Goal: Task Accomplishment & Management: Manage account settings

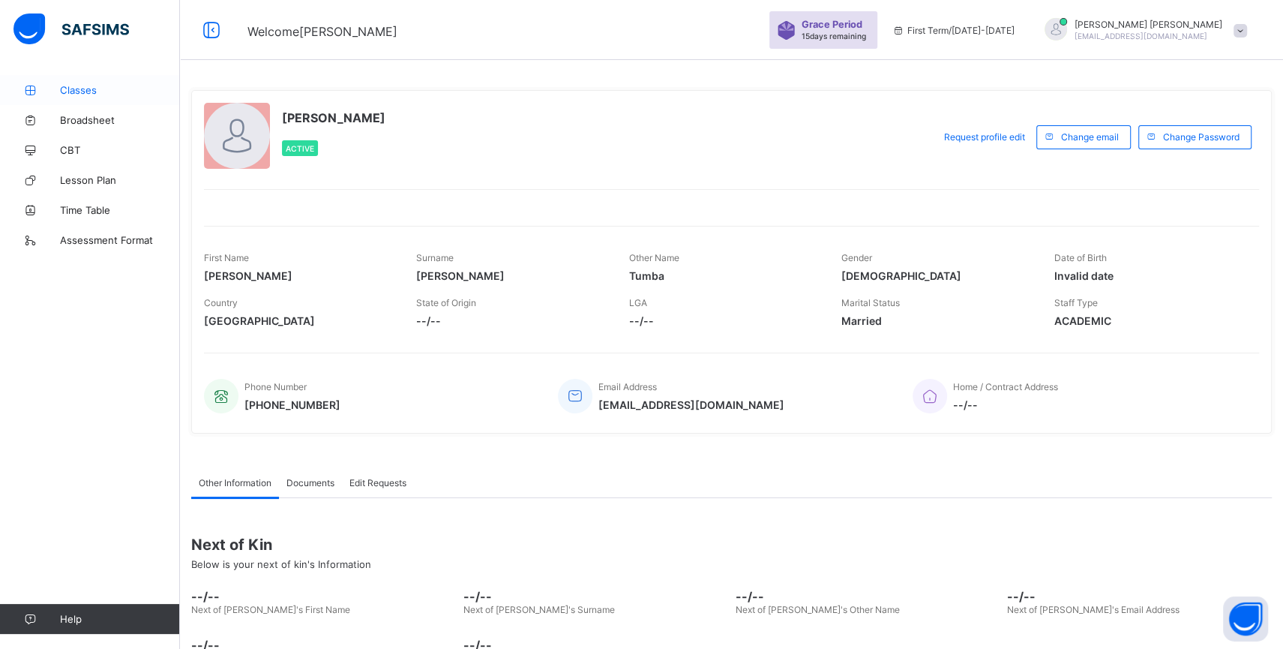
click at [85, 80] on link "Classes" at bounding box center [90, 90] width 180 height 30
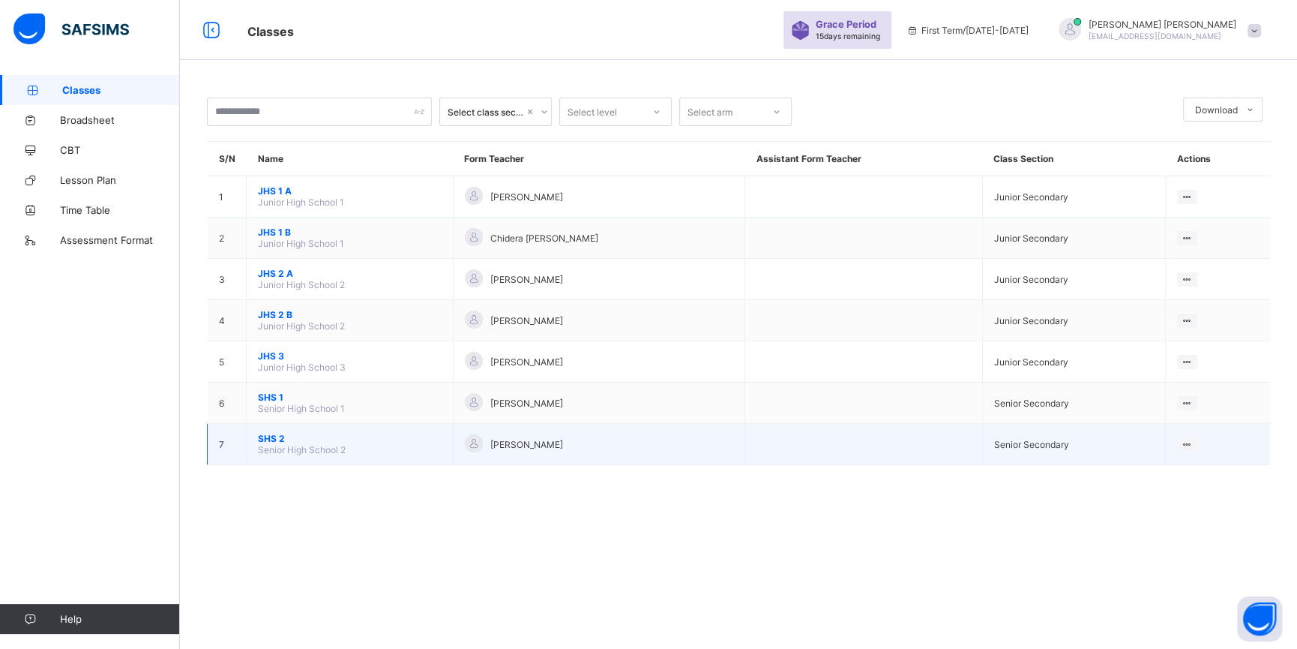
click at [274, 444] on span "SHS 2" at bounding box center [350, 438] width 184 height 11
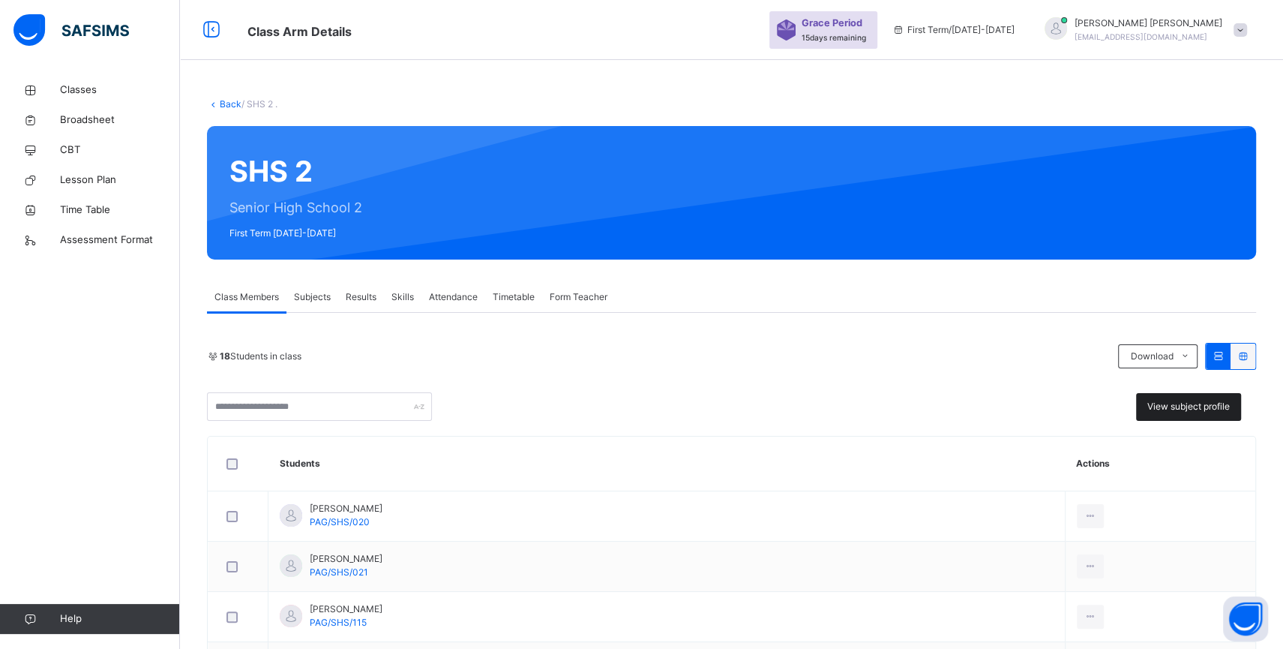
click at [1203, 409] on span "View subject profile" at bounding box center [1188, 406] width 82 height 13
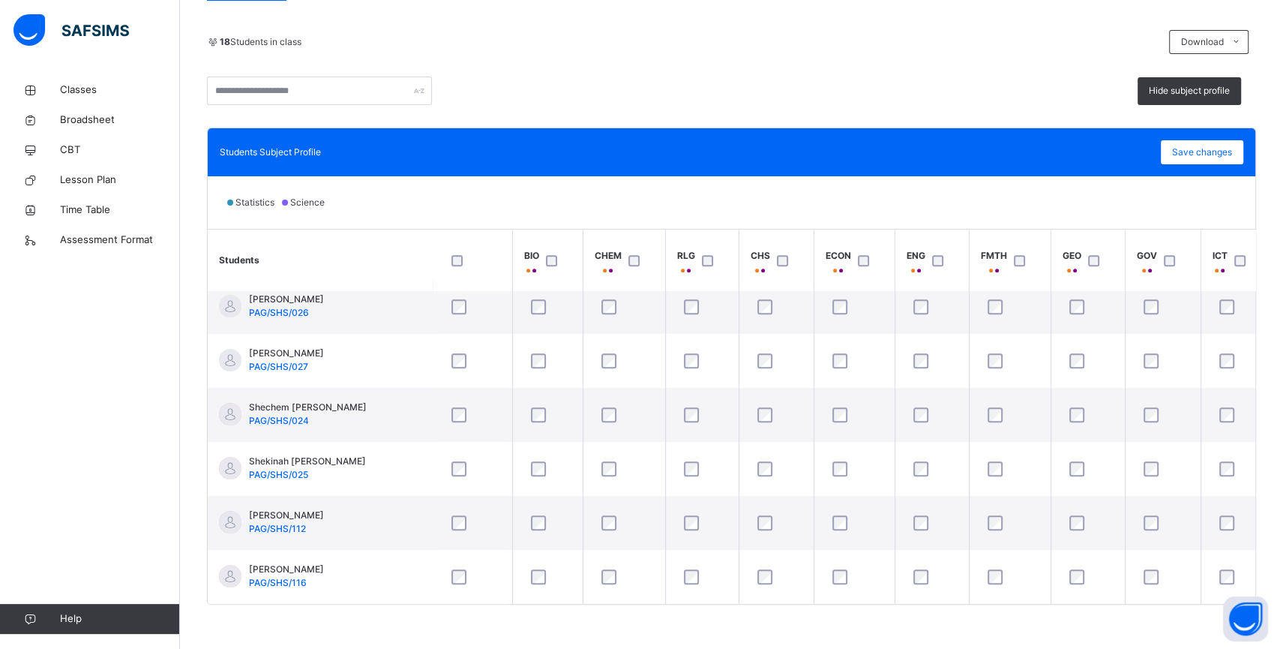
scroll to position [675, 0]
click at [1220, 148] on span "Save changes" at bounding box center [1202, 151] width 60 height 13
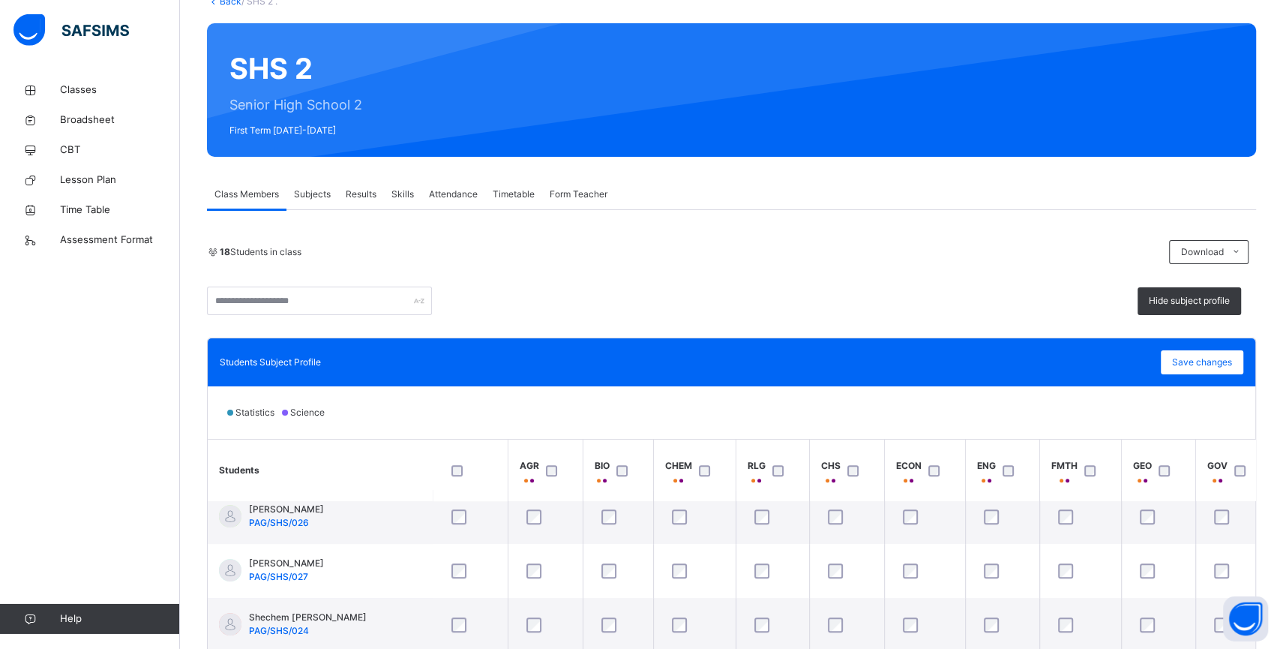
scroll to position [99, 0]
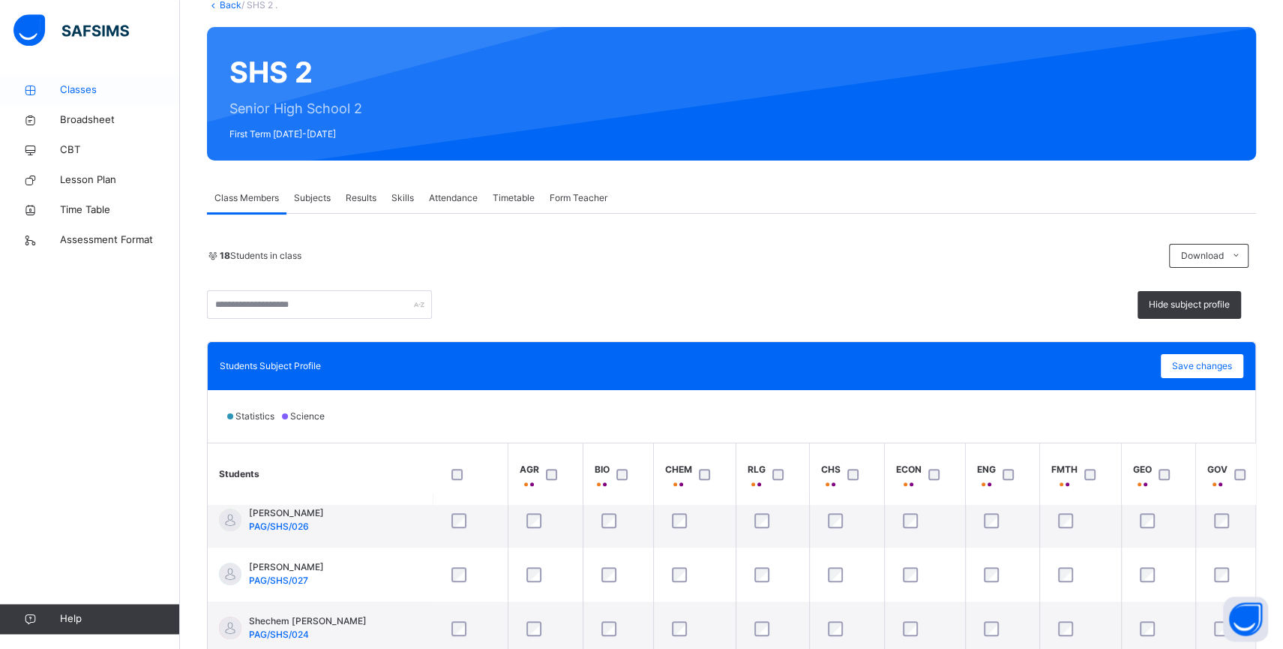
click at [78, 81] on link "Classes" at bounding box center [90, 90] width 180 height 30
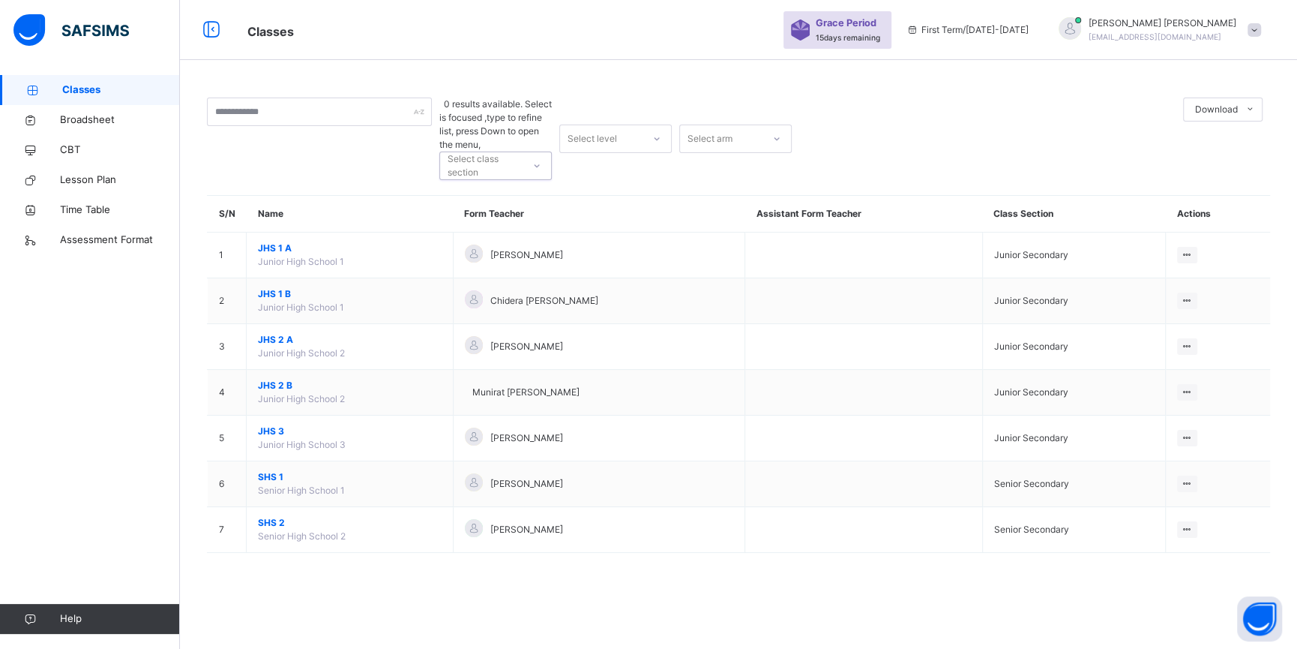
click at [541, 154] on div at bounding box center [536, 166] width 25 height 24
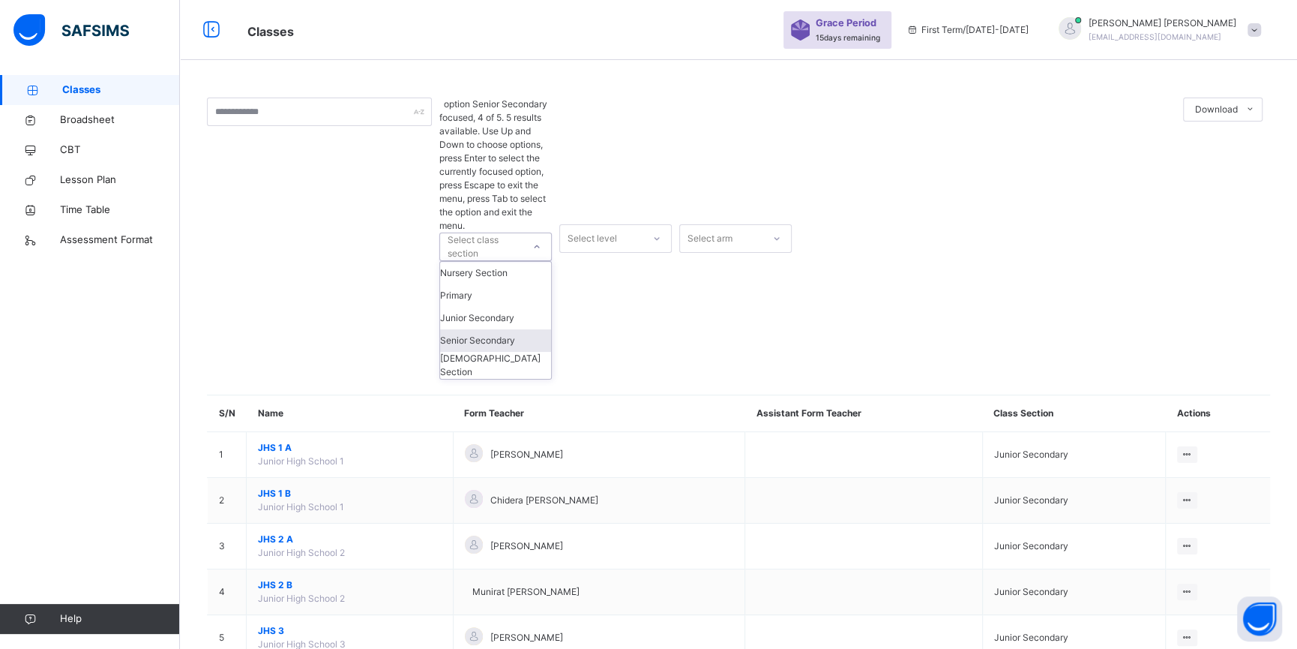
click at [508, 329] on div "Senior Secondary" at bounding box center [495, 340] width 111 height 22
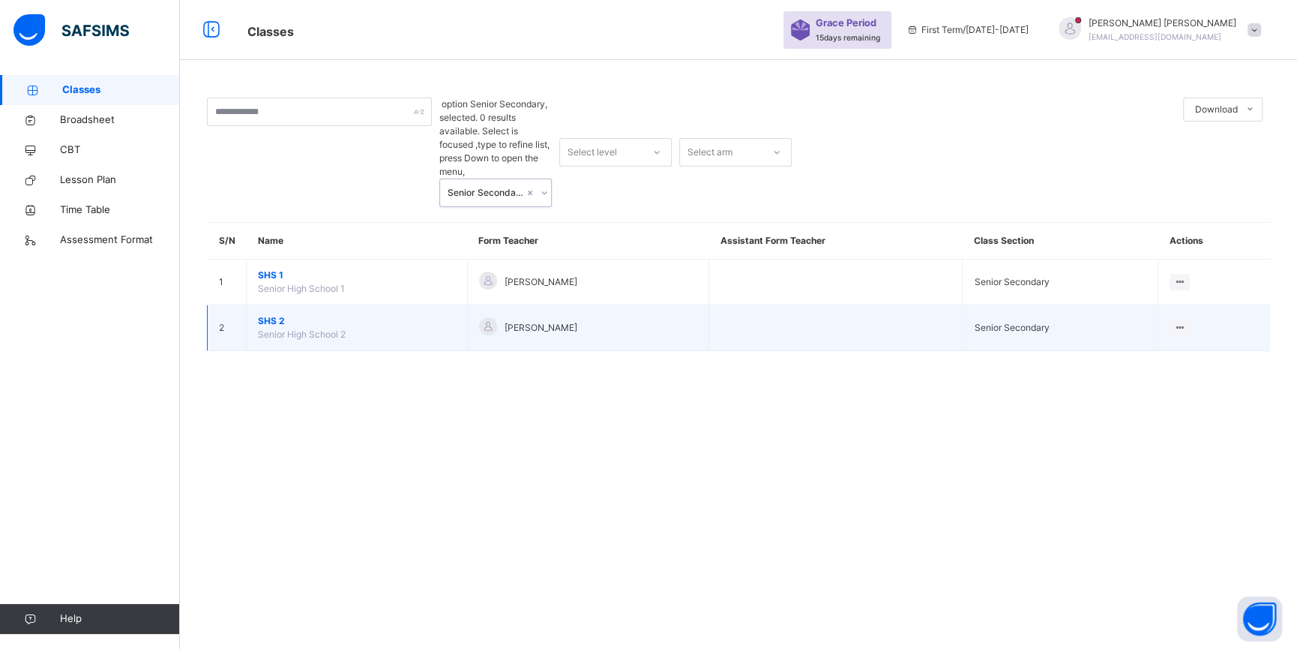
click at [275, 314] on span "SHS 2" at bounding box center [357, 320] width 198 height 13
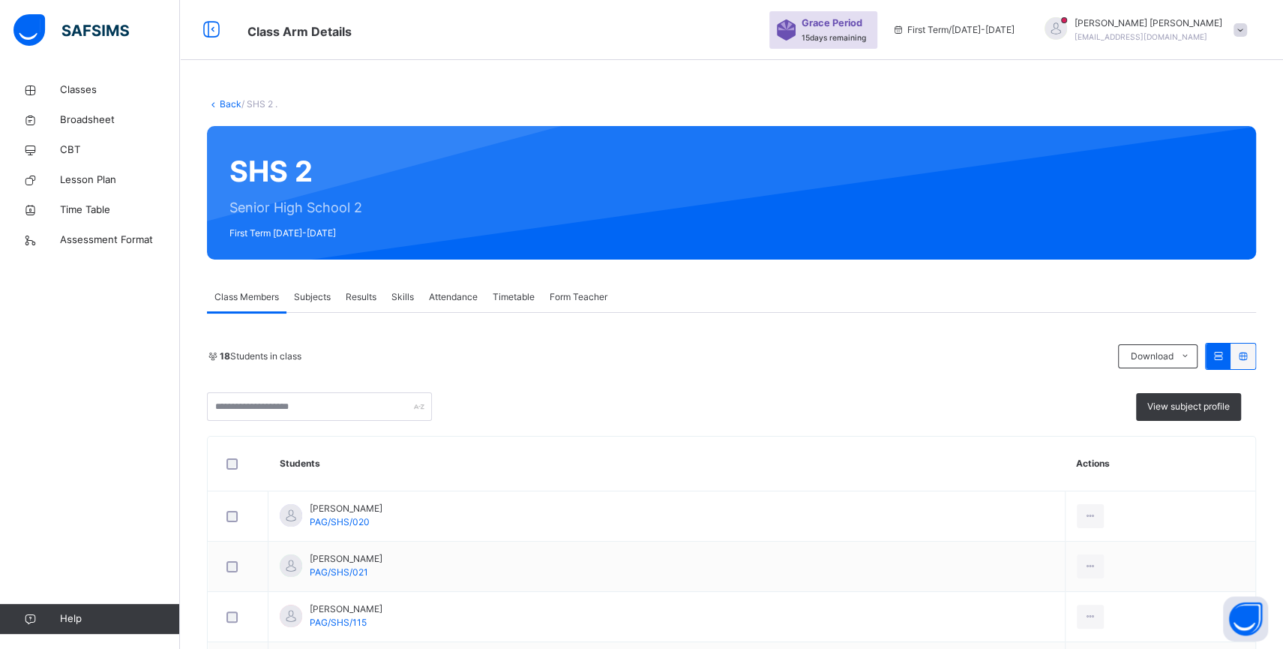
click at [308, 290] on span "Subjects" at bounding box center [312, 296] width 37 height 13
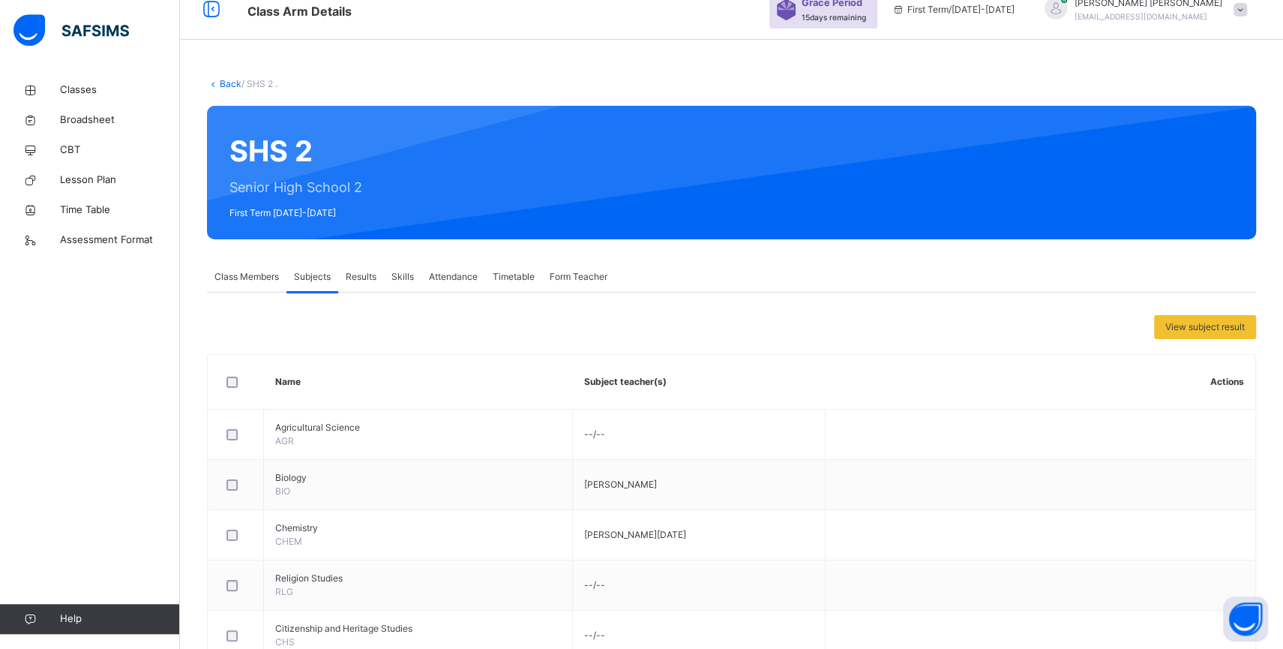
scroll to position [13, 0]
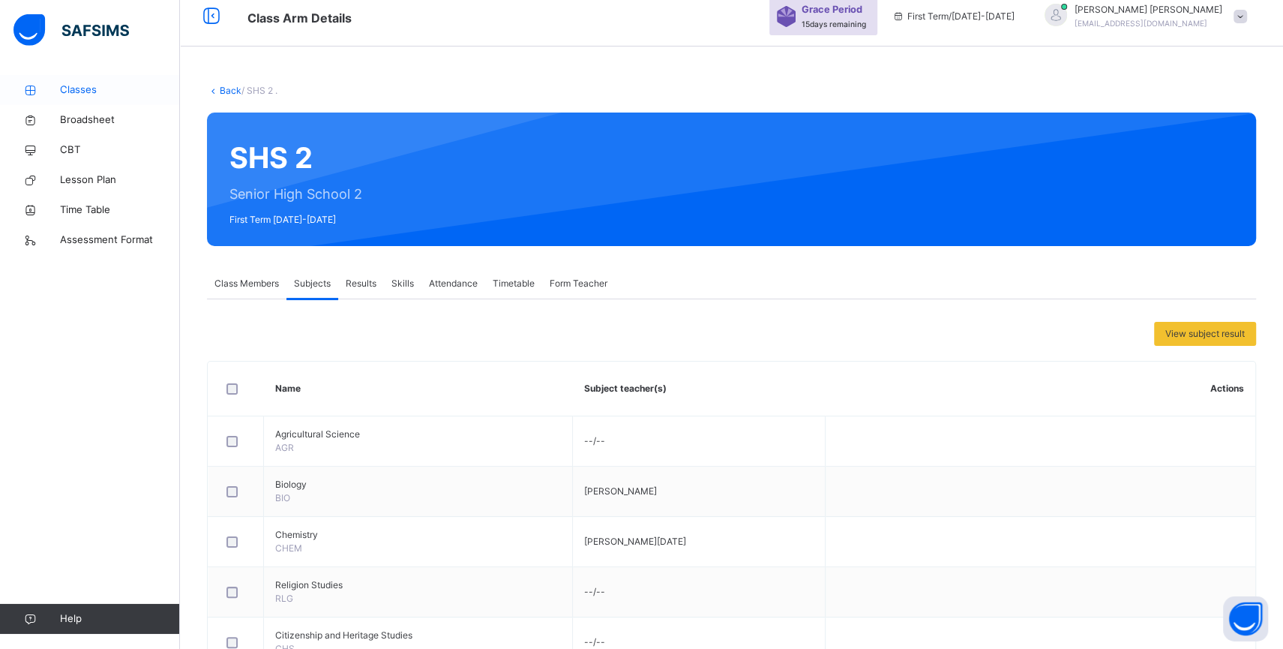
click at [88, 86] on span "Classes" at bounding box center [120, 89] width 120 height 15
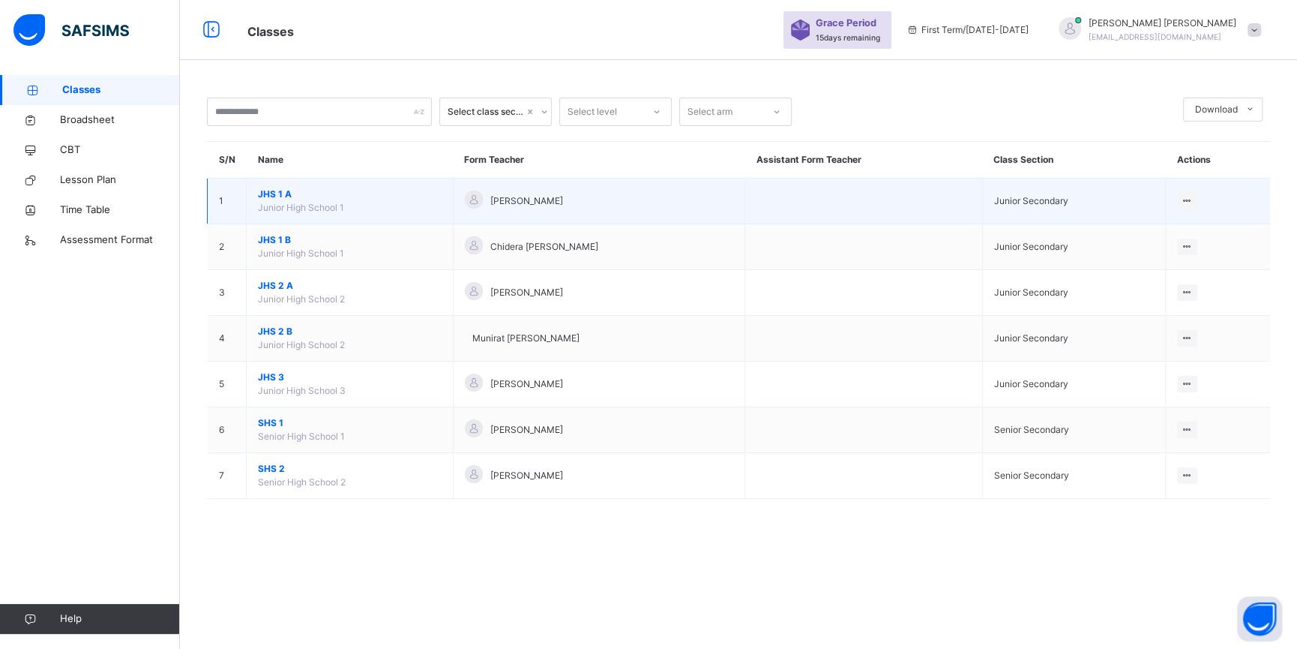
click at [280, 201] on span "JHS 1 A" at bounding box center [350, 193] width 184 height 13
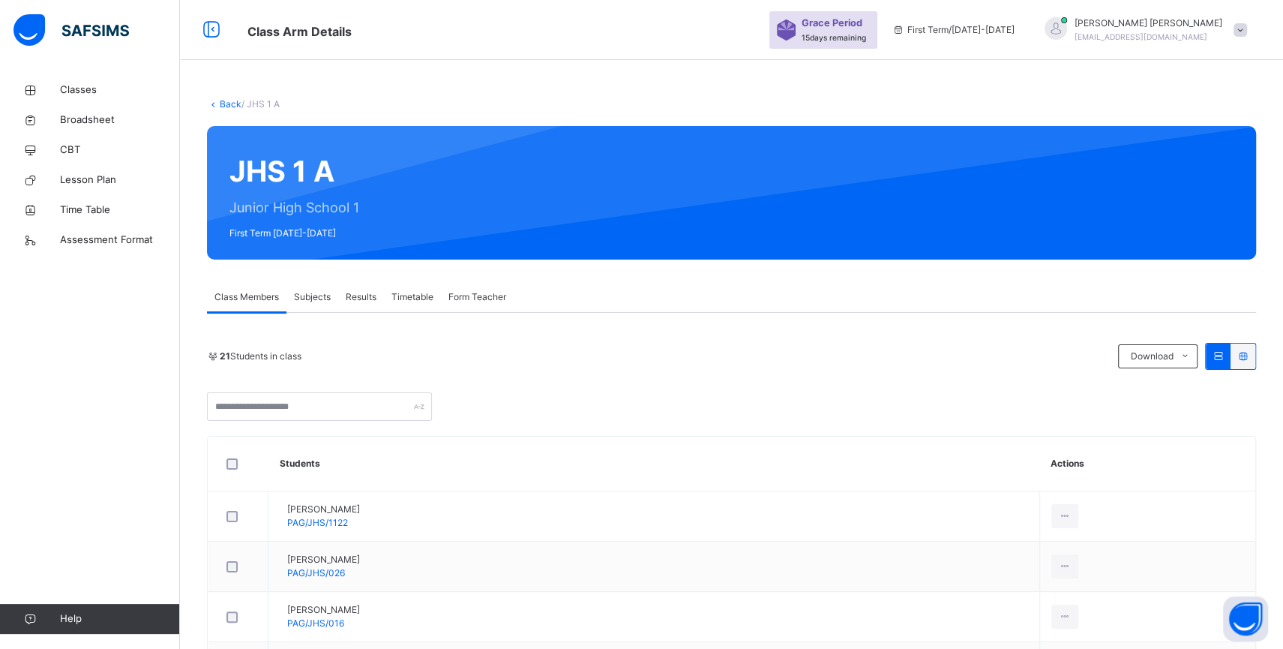
click at [315, 293] on span "Subjects" at bounding box center [312, 296] width 37 height 13
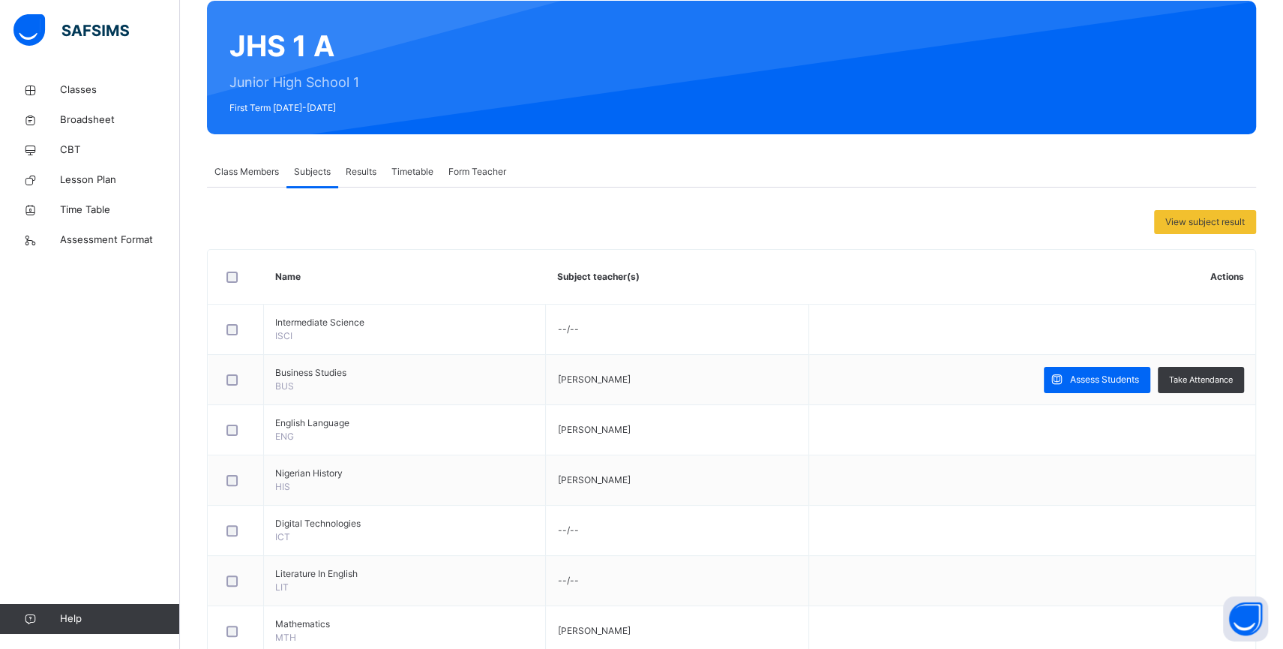
scroll to position [121, 0]
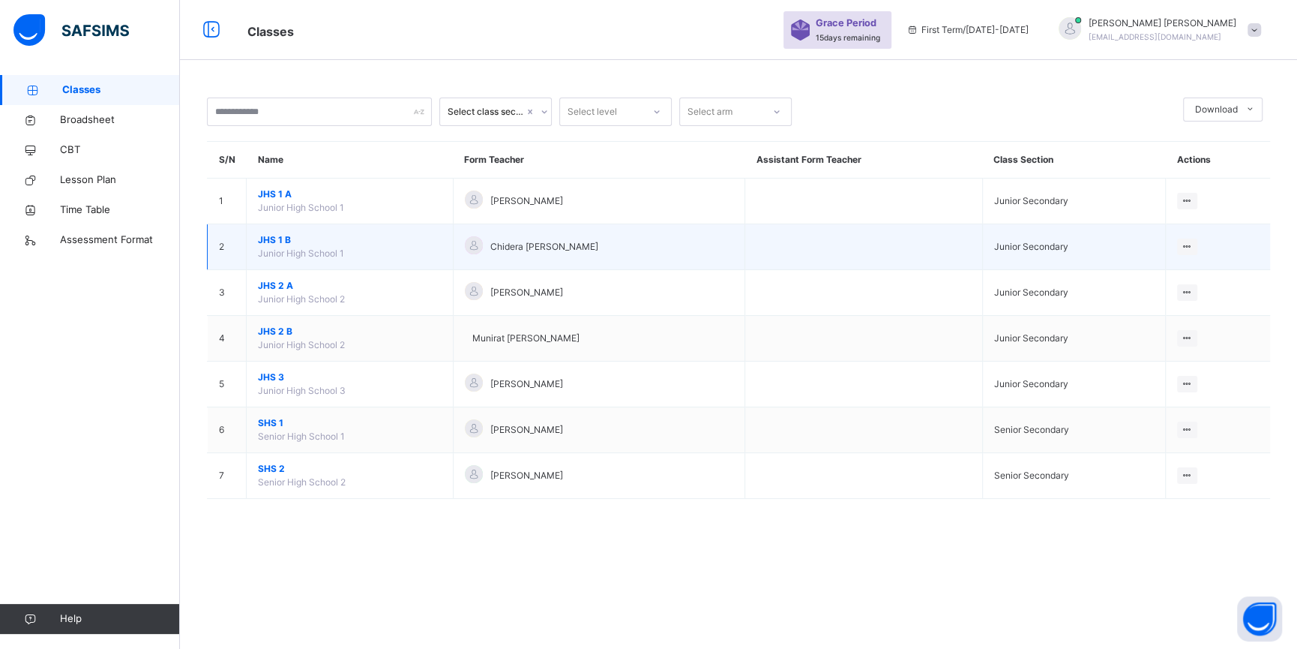
click at [278, 247] on span "JHS 1 B" at bounding box center [350, 239] width 184 height 13
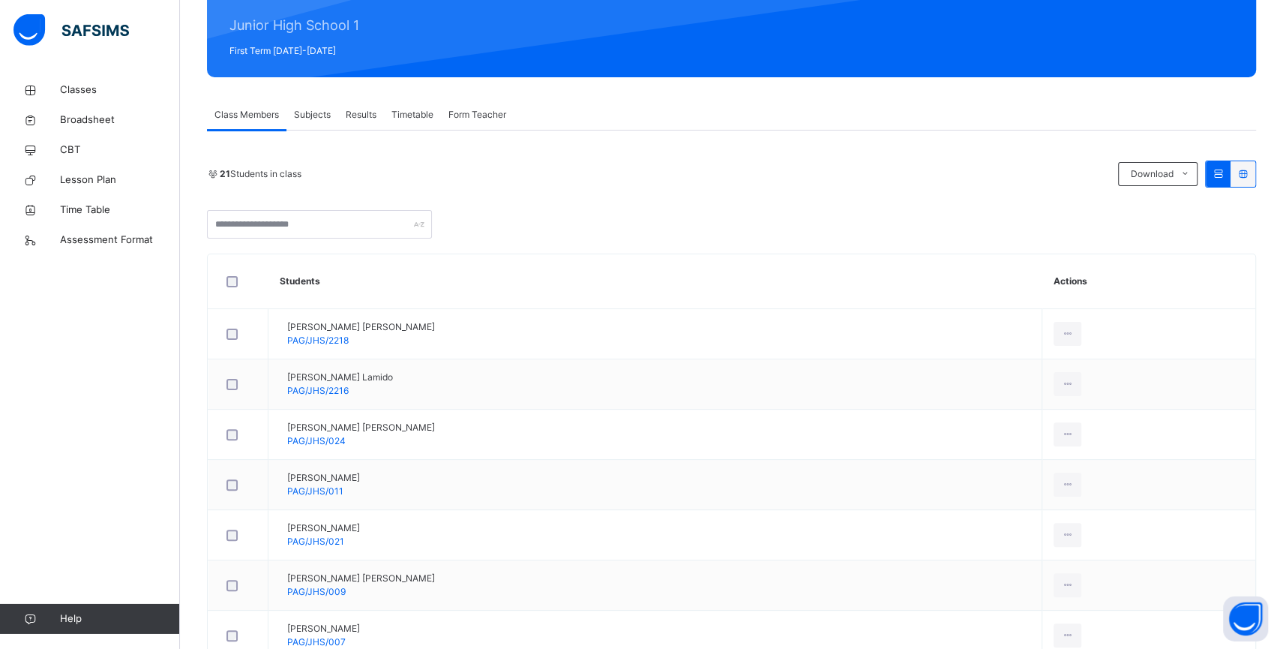
scroll to position [181, 0]
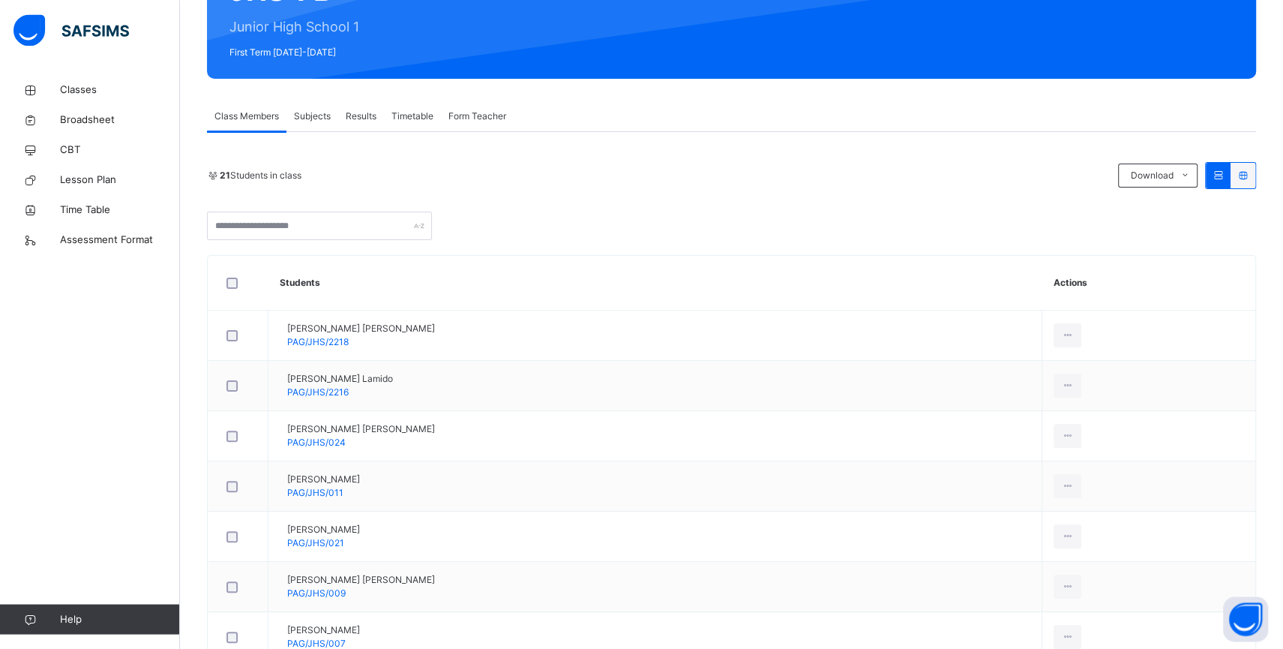
click at [315, 115] on span "Subjects" at bounding box center [312, 115] width 37 height 13
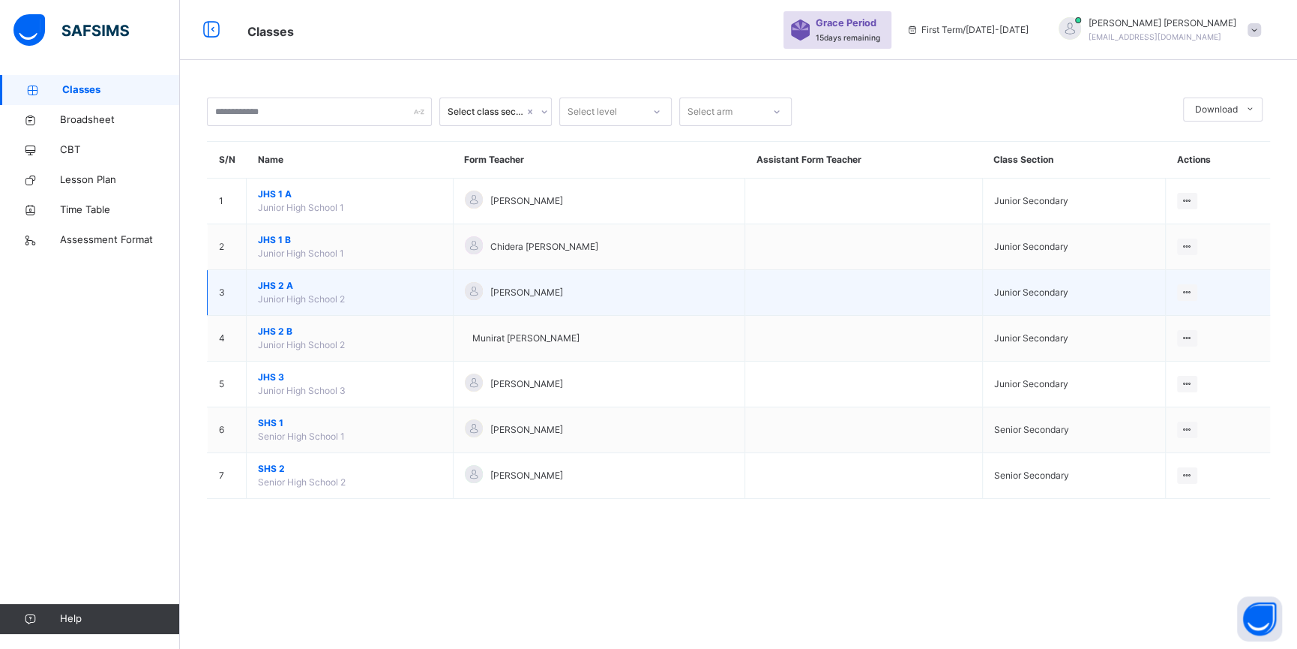
click at [288, 292] on span "JHS 2 A" at bounding box center [350, 285] width 184 height 13
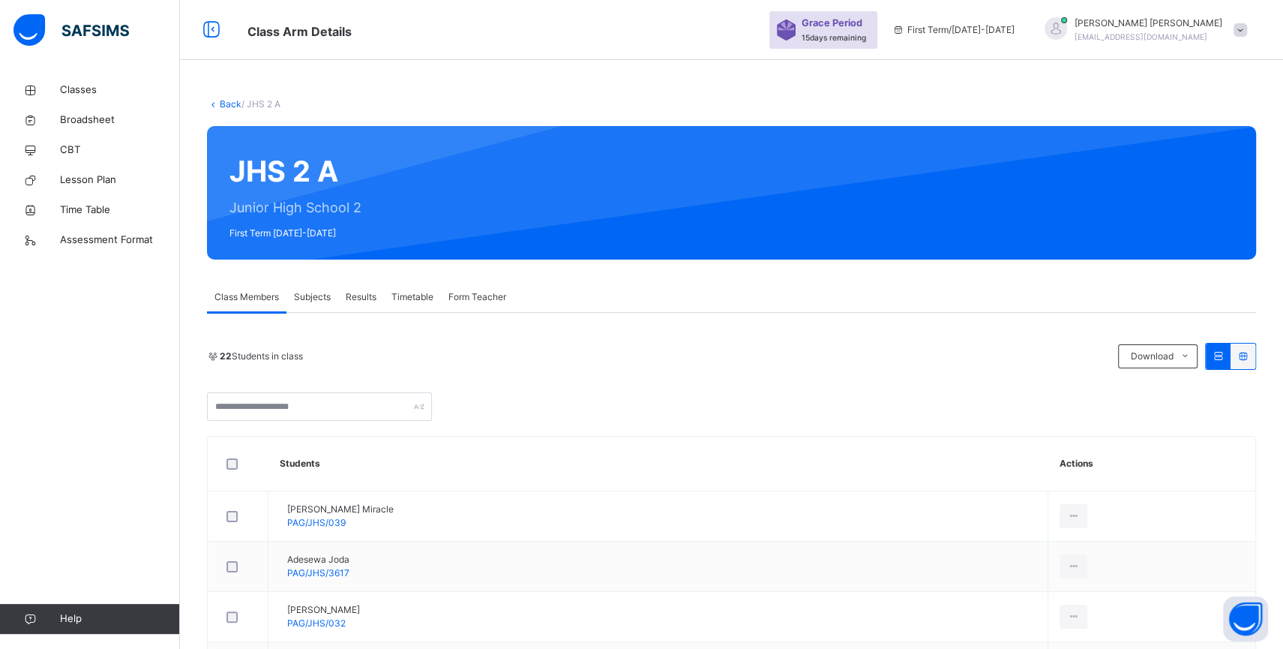
click at [315, 293] on span "Subjects" at bounding box center [312, 296] width 37 height 13
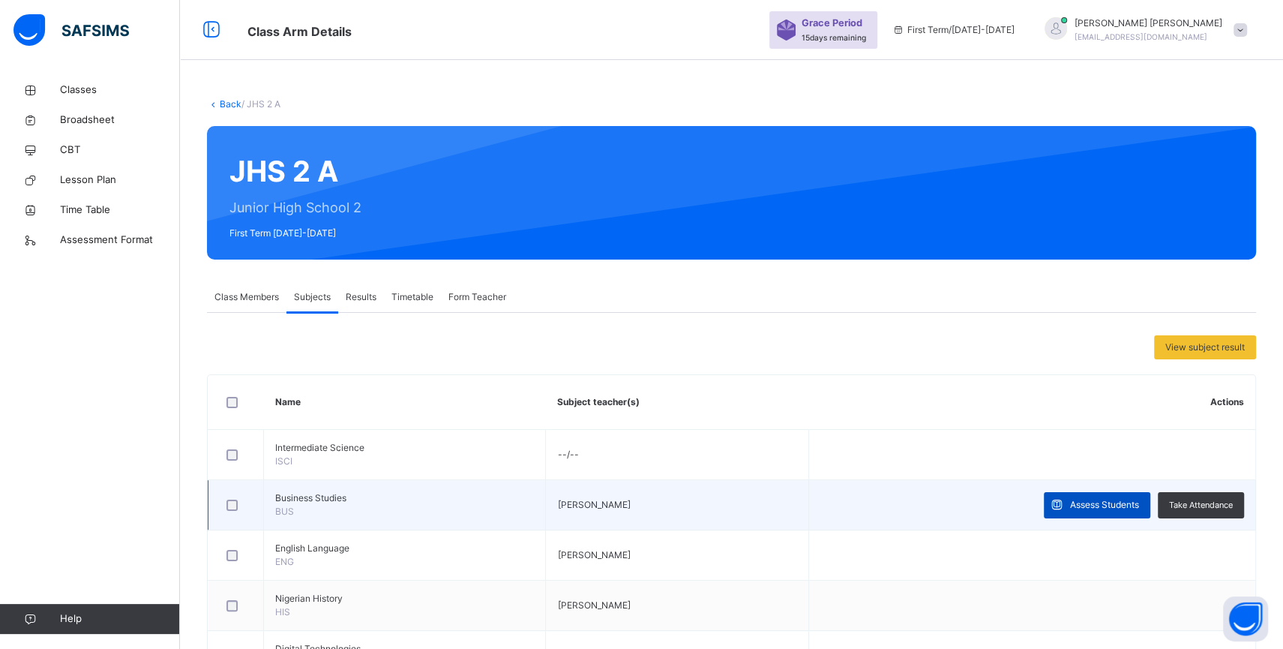
click at [1111, 508] on span "Assess Students" at bounding box center [1104, 504] width 69 height 13
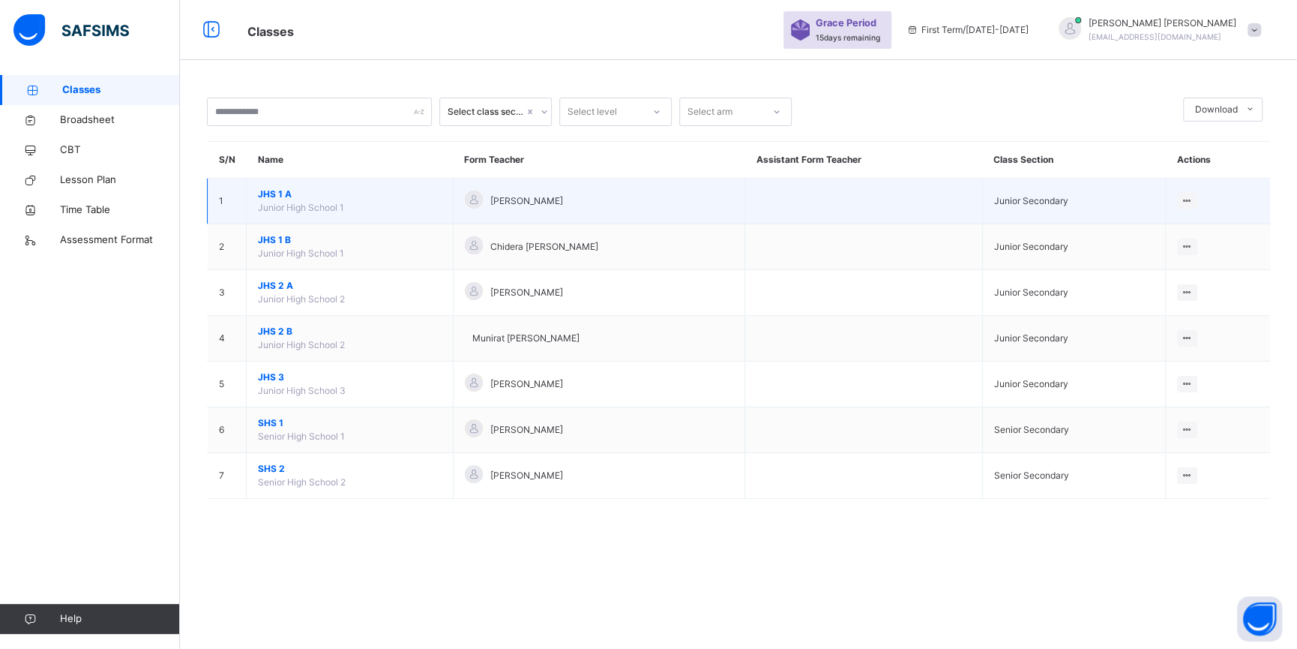
click at [286, 201] on span "JHS 1 A" at bounding box center [350, 193] width 184 height 13
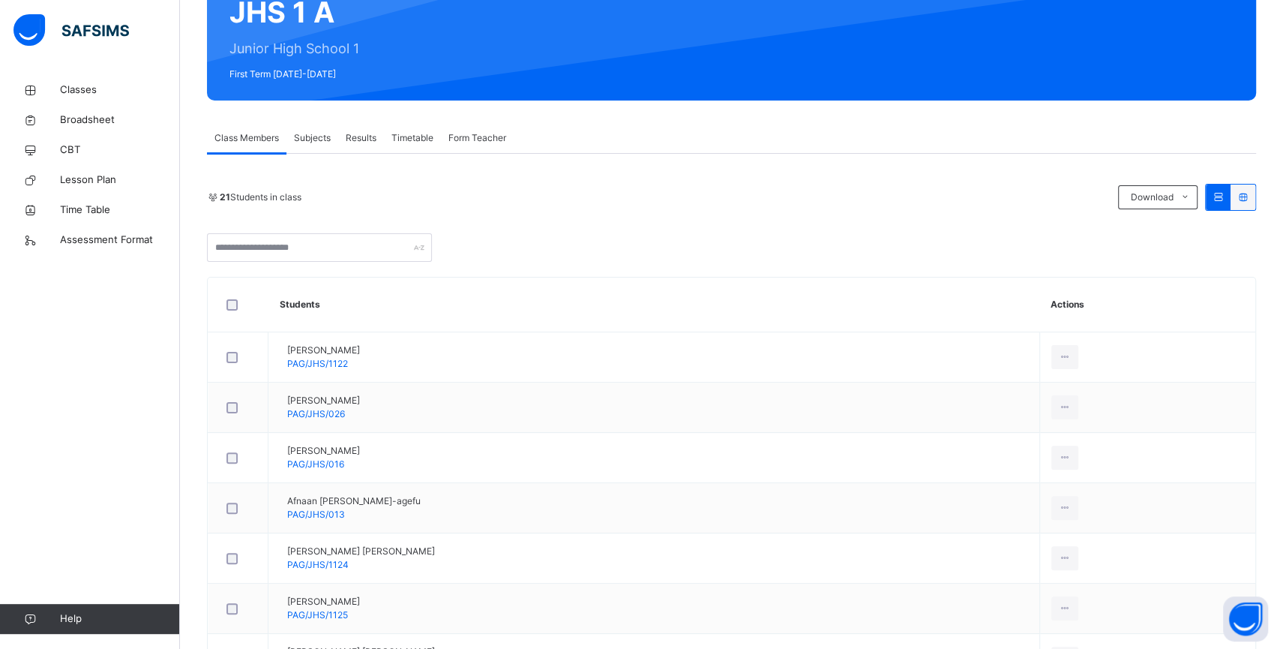
scroll to position [144, 0]
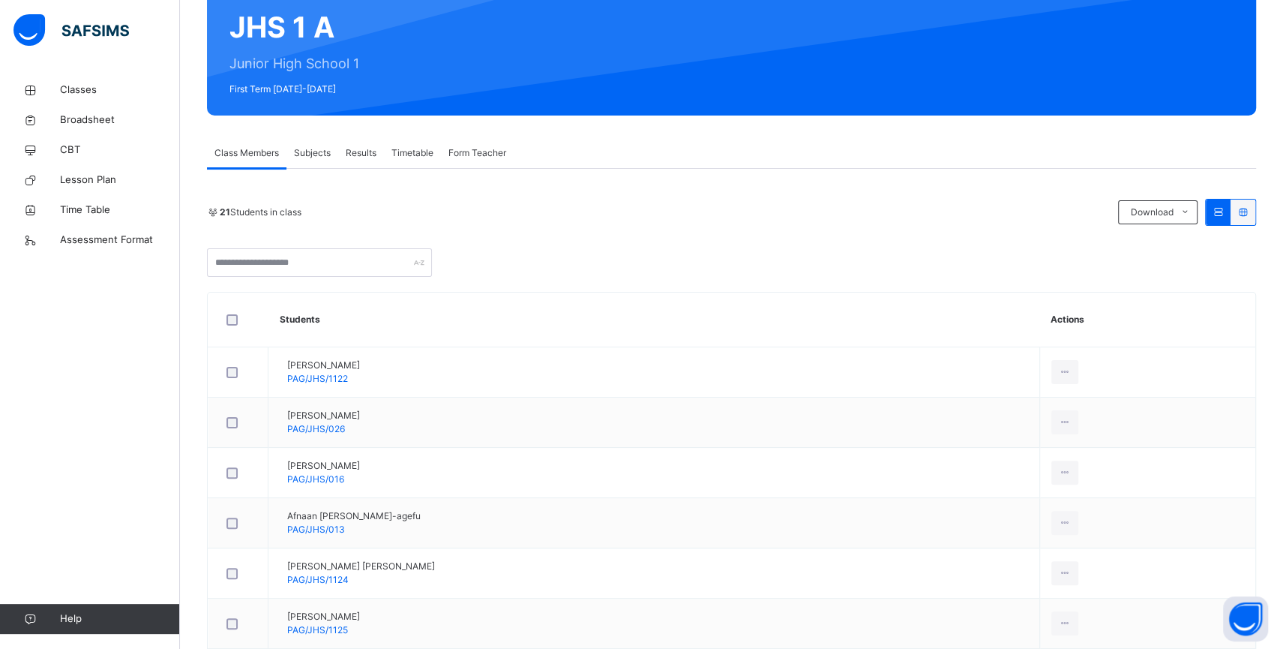
click at [309, 152] on span "Subjects" at bounding box center [312, 152] width 37 height 13
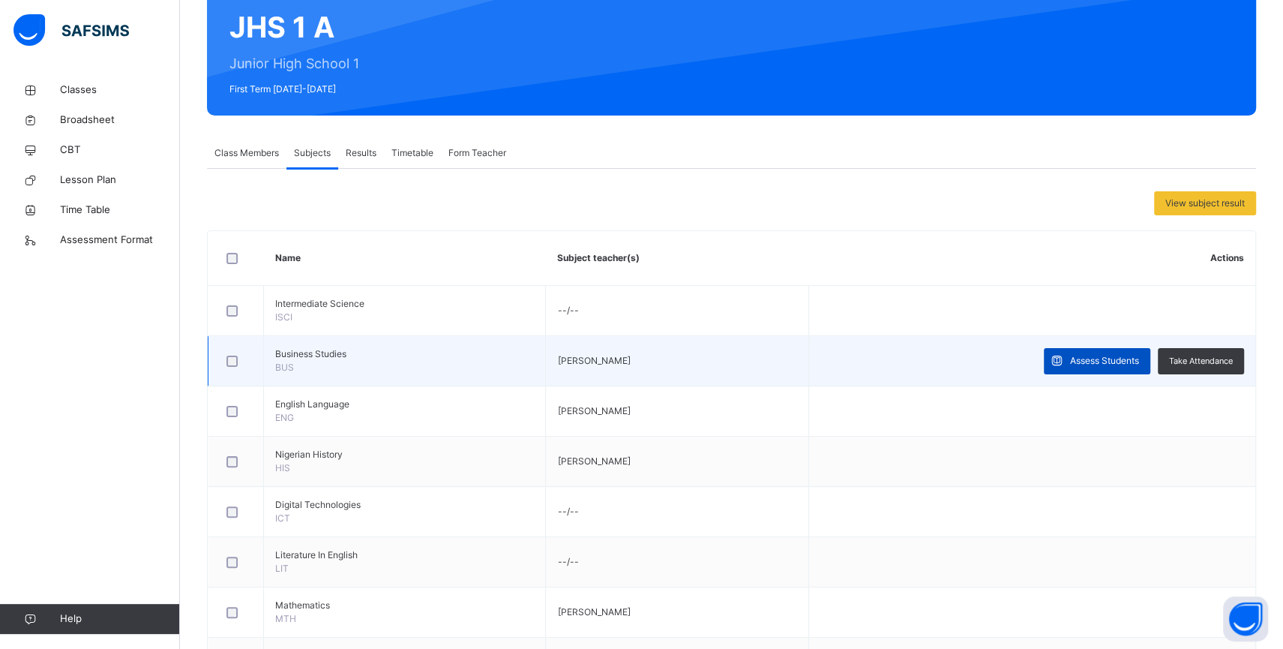
click at [1101, 361] on span "Assess Students" at bounding box center [1104, 360] width 69 height 13
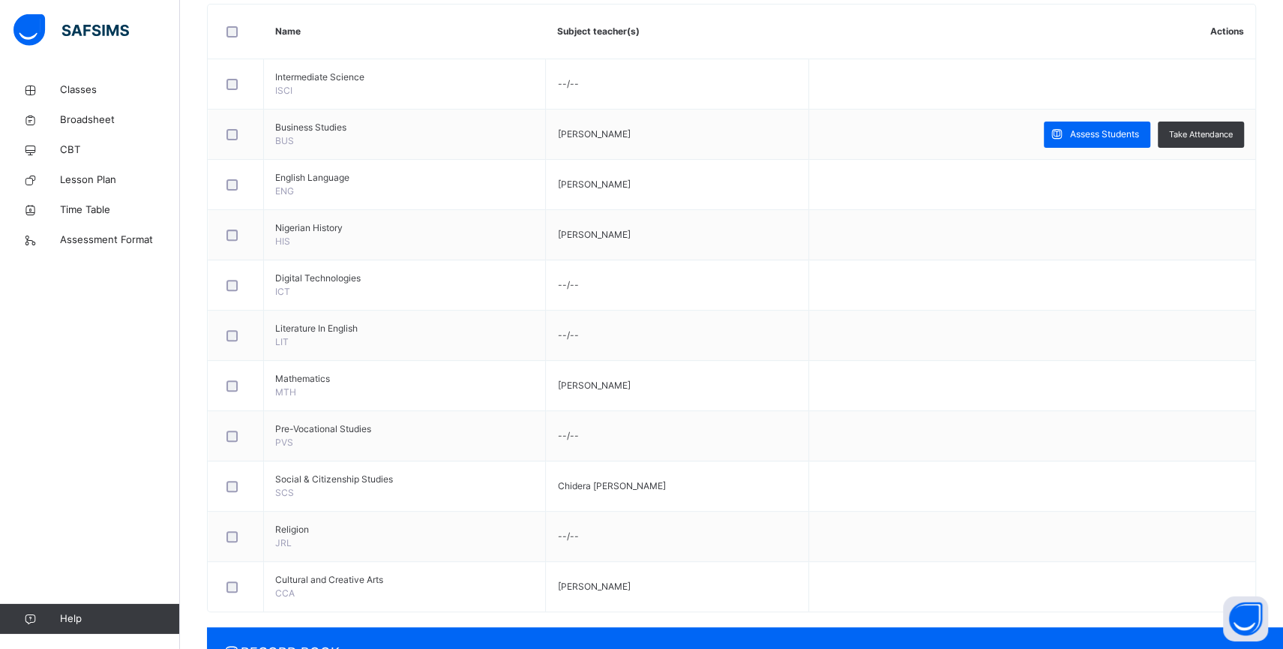
scroll to position [371, 0]
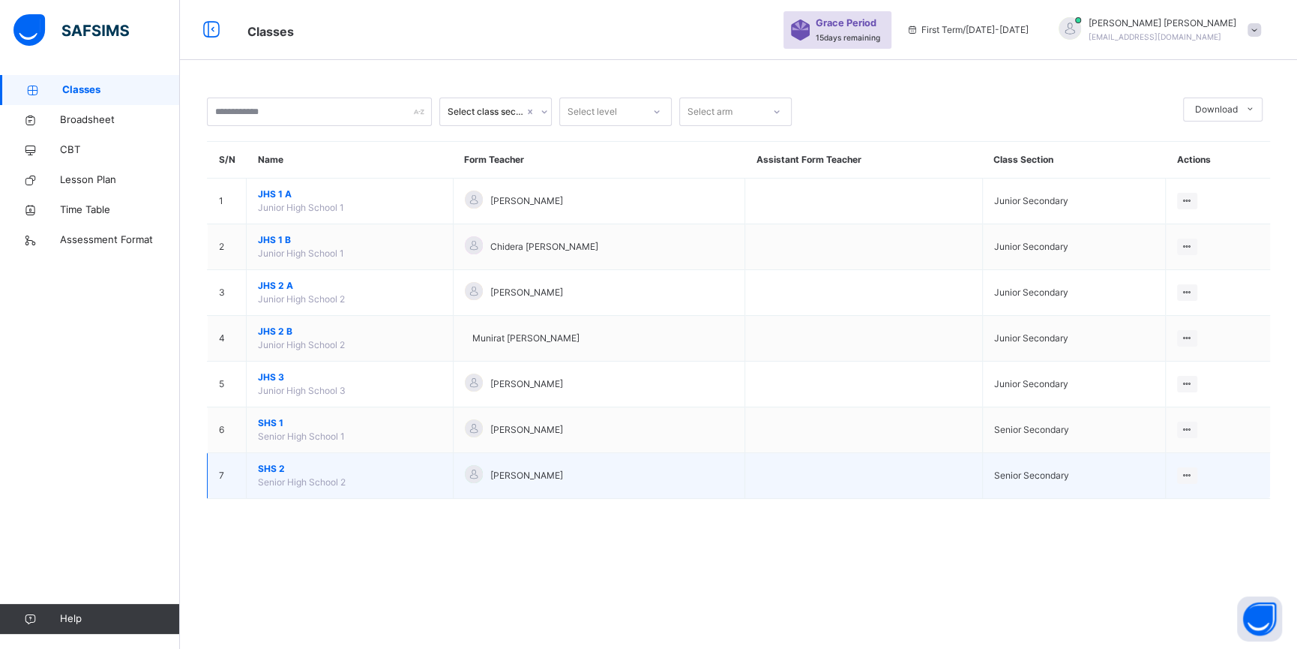
click at [271, 475] on span "SHS 2" at bounding box center [350, 468] width 184 height 13
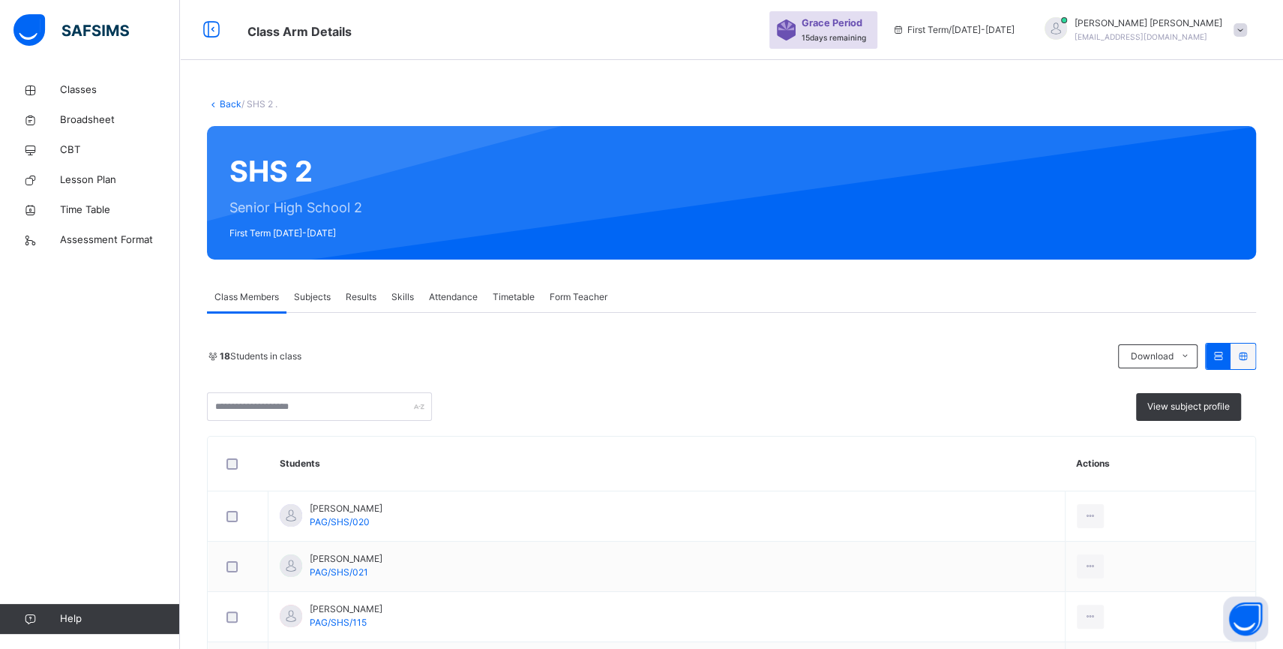
click at [304, 293] on span "Subjects" at bounding box center [312, 296] width 37 height 13
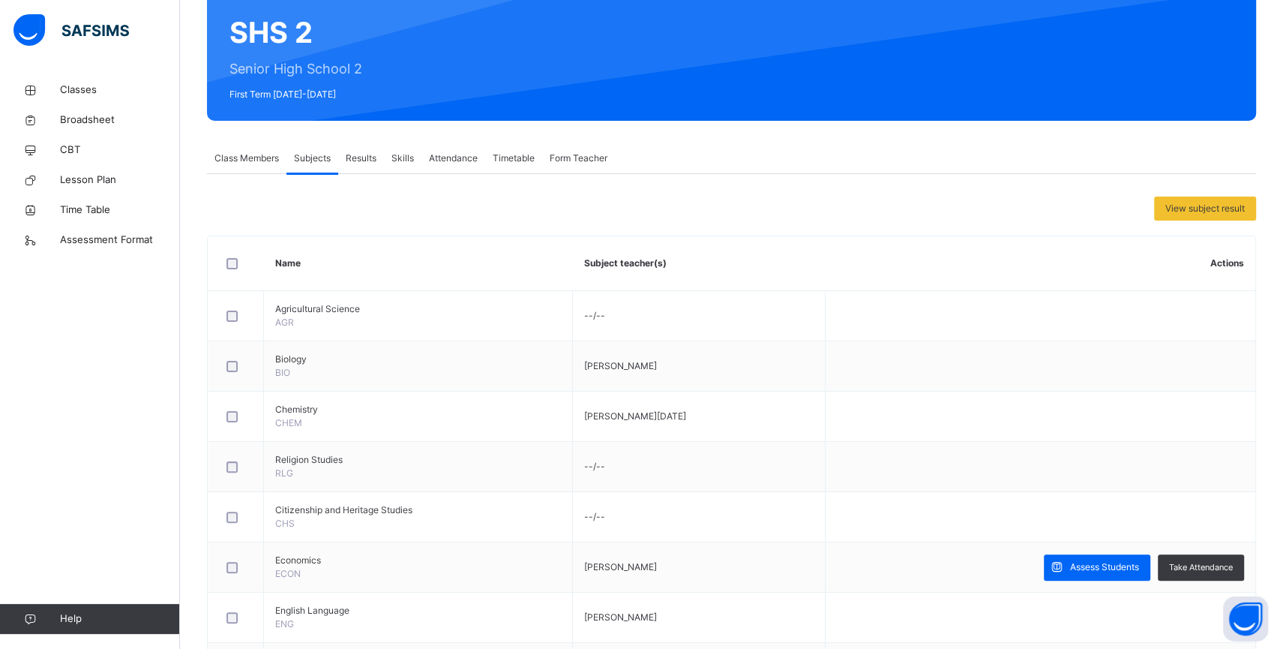
scroll to position [536, 0]
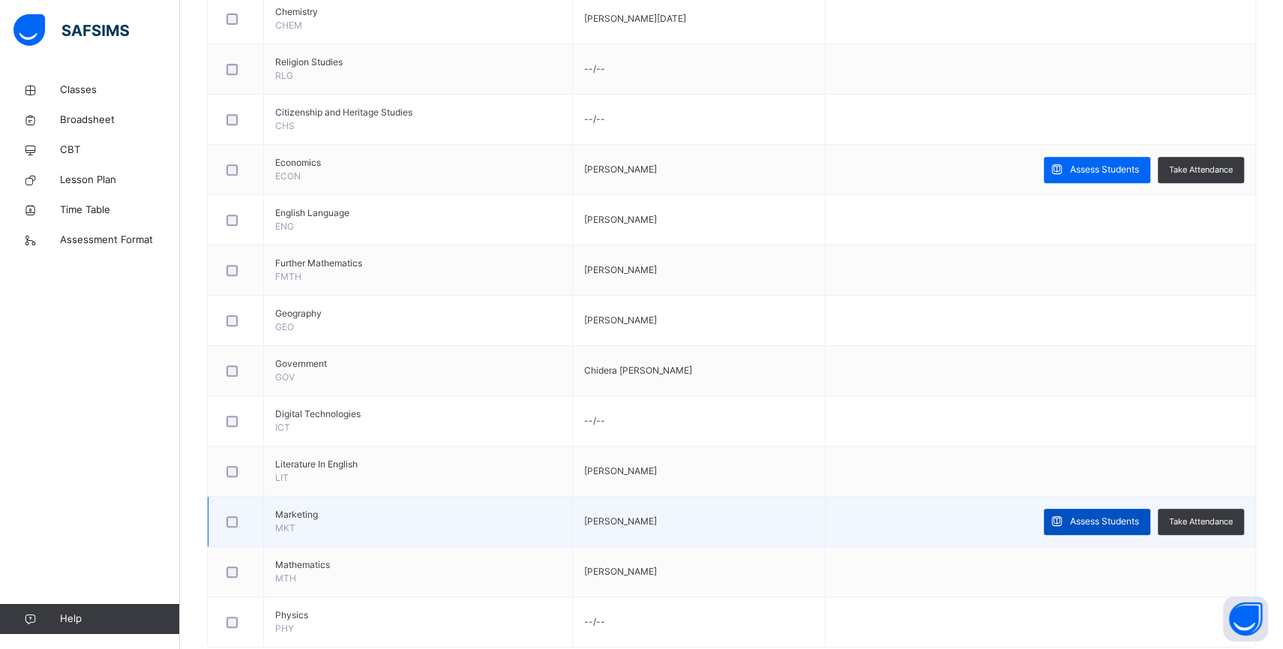
click at [1110, 522] on span "Assess Students" at bounding box center [1104, 520] width 69 height 13
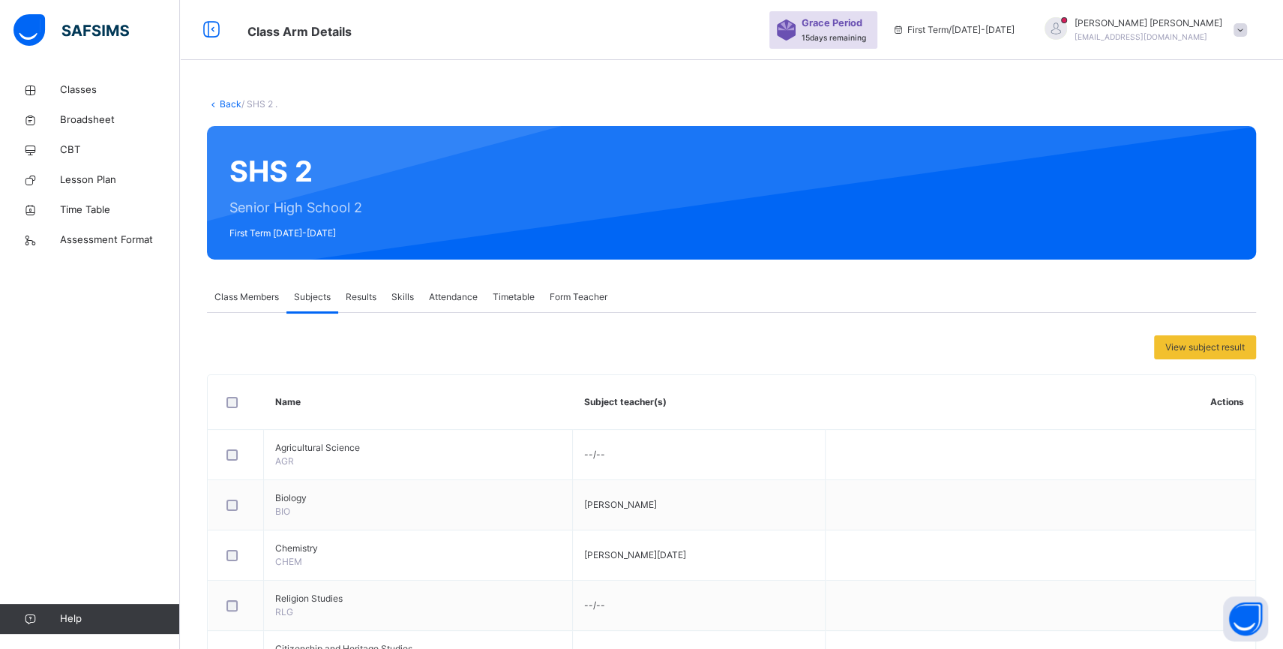
scroll to position [0, 0]
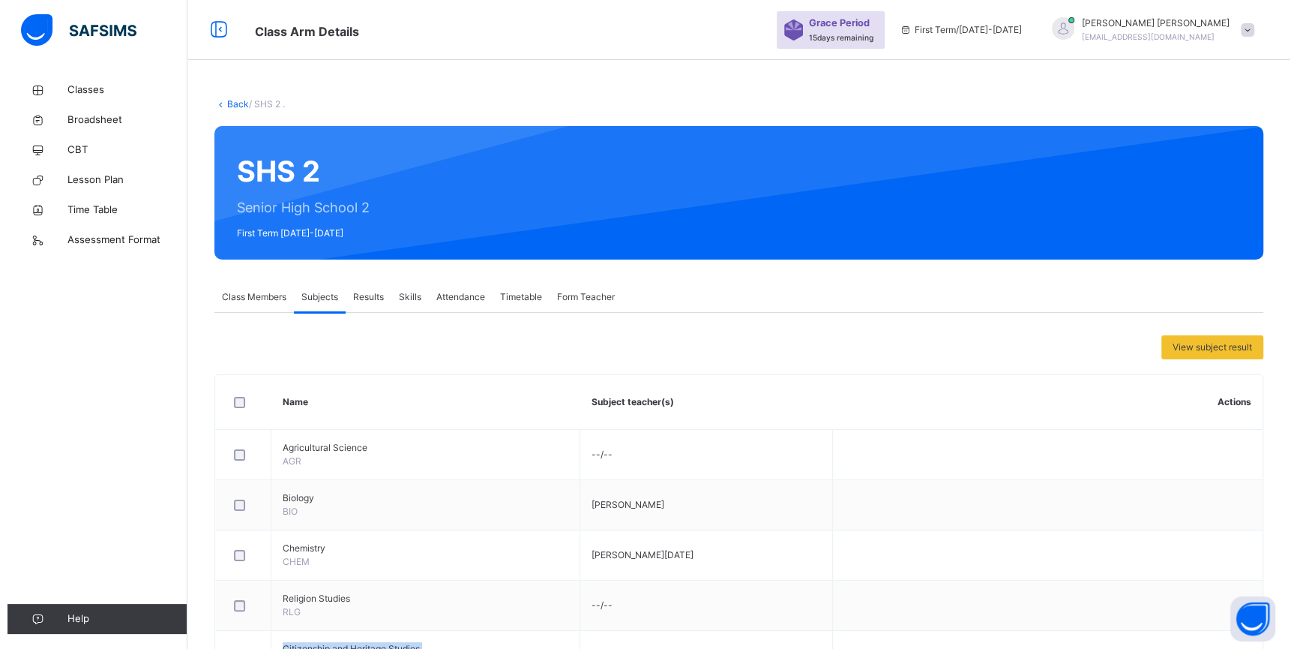
scroll to position [34, 0]
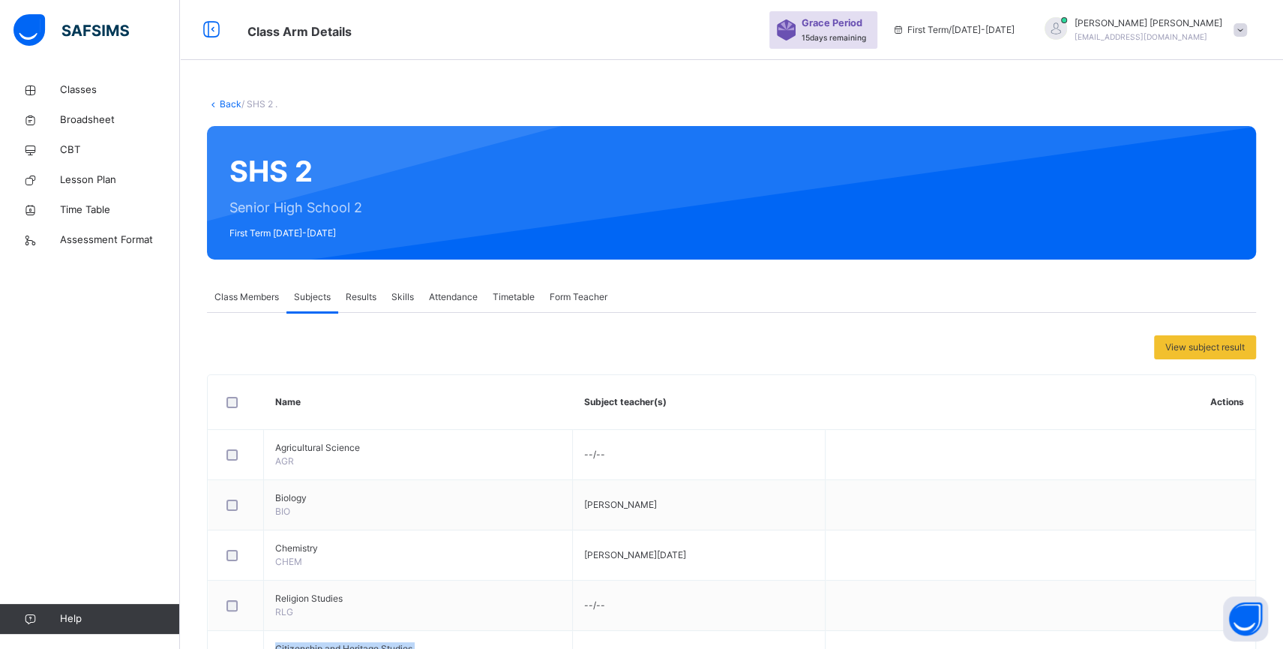
drag, startPoint x: 446, startPoint y: 634, endPoint x: 204, endPoint y: 607, distance: 243.6
click at [93, 242] on span "Assessment Format" at bounding box center [120, 239] width 120 height 15
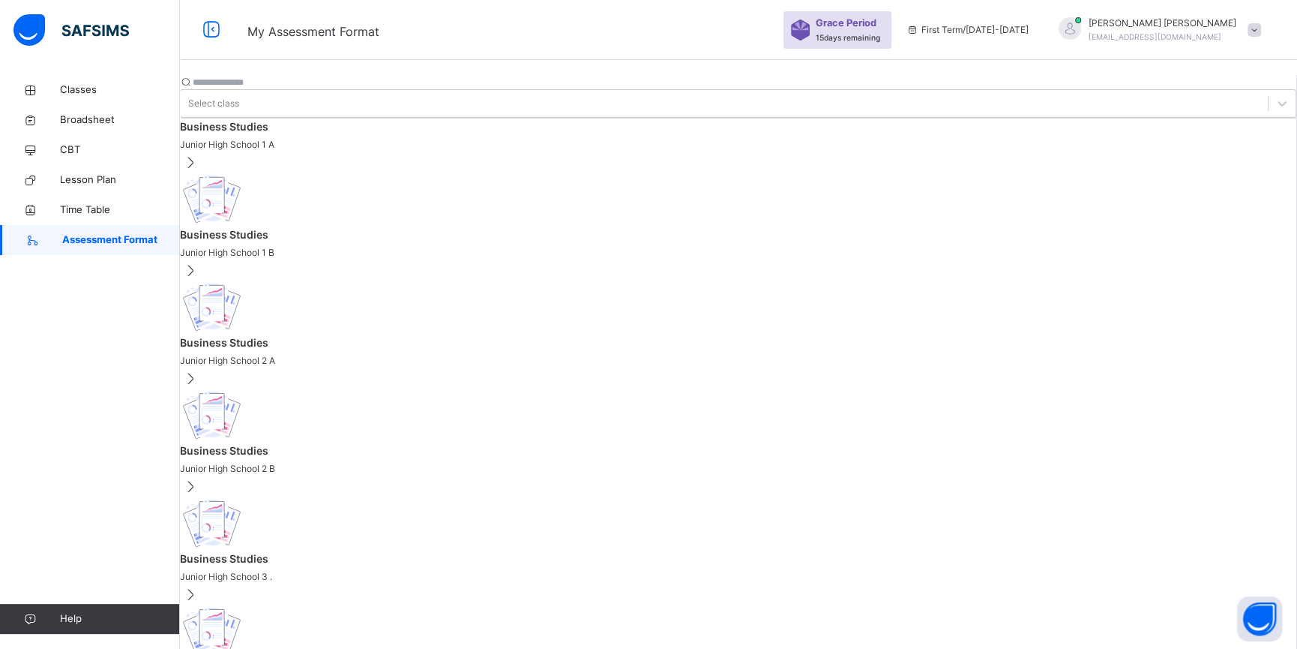
click at [93, 241] on span "Assessment Format" at bounding box center [121, 239] width 118 height 15
click at [268, 133] on span "Business Studies" at bounding box center [738, 126] width 1117 height 16
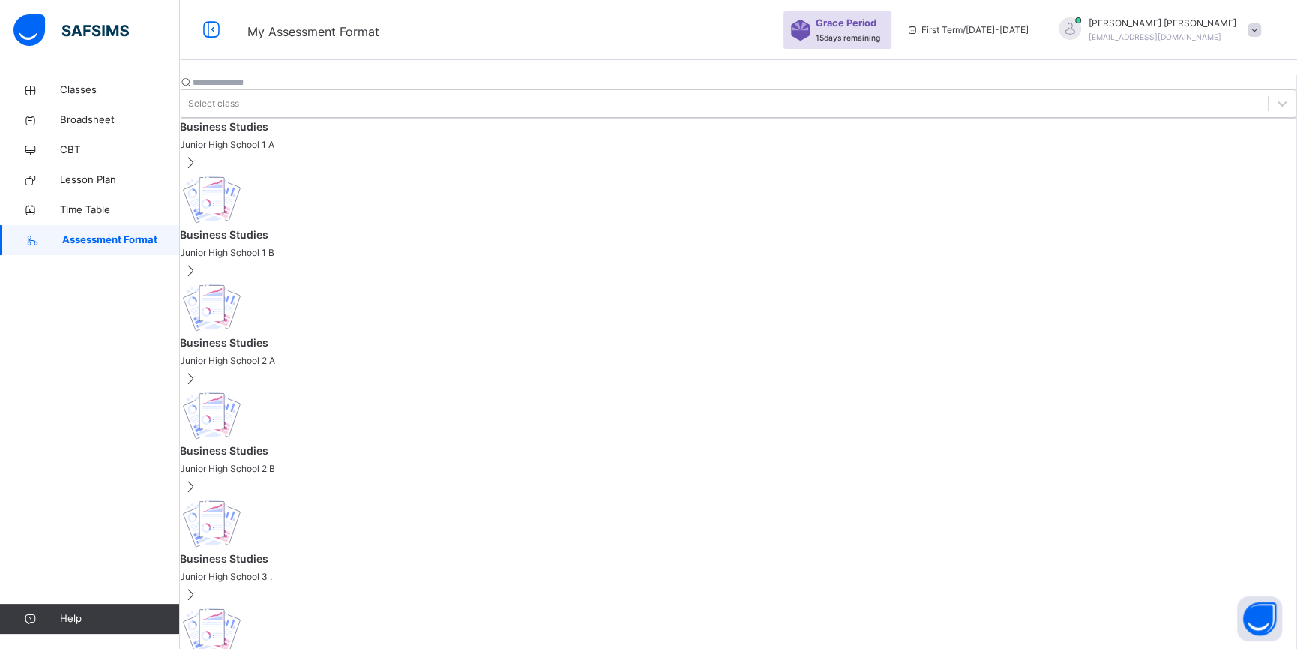
click at [1185, 26] on span "[PERSON_NAME]" at bounding box center [1163, 22] width 148 height 13
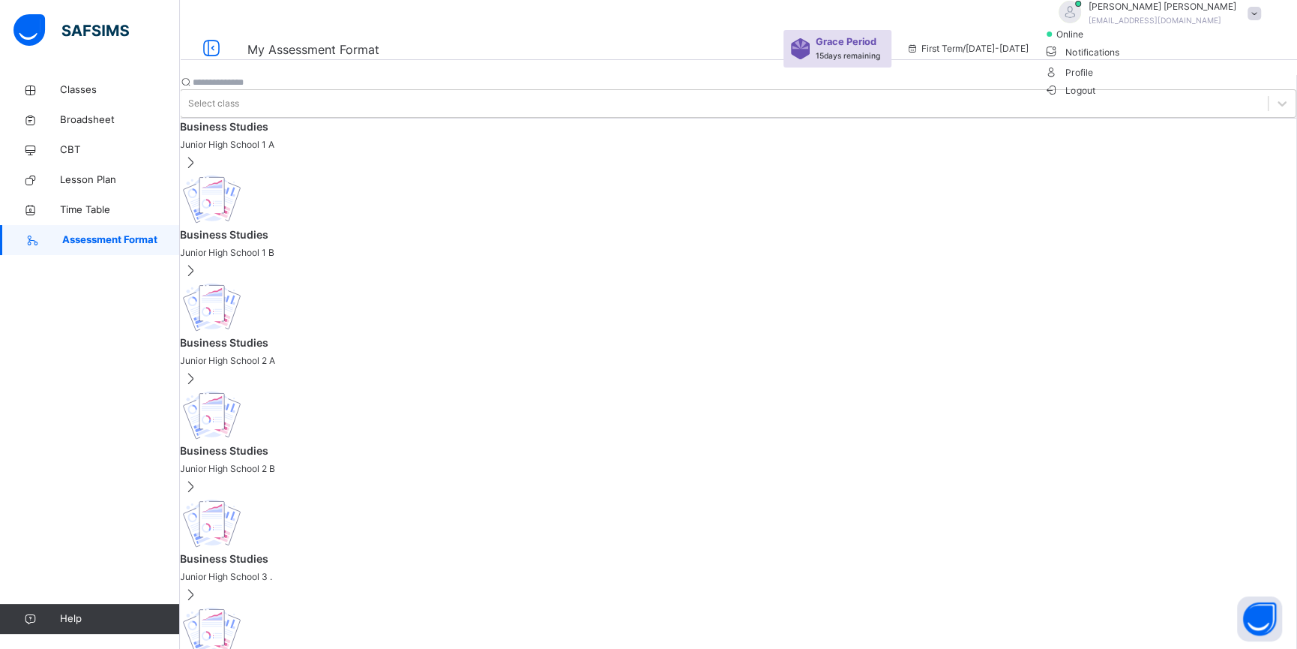
click at [1096, 98] on span "Logout" at bounding box center [1070, 90] width 52 height 16
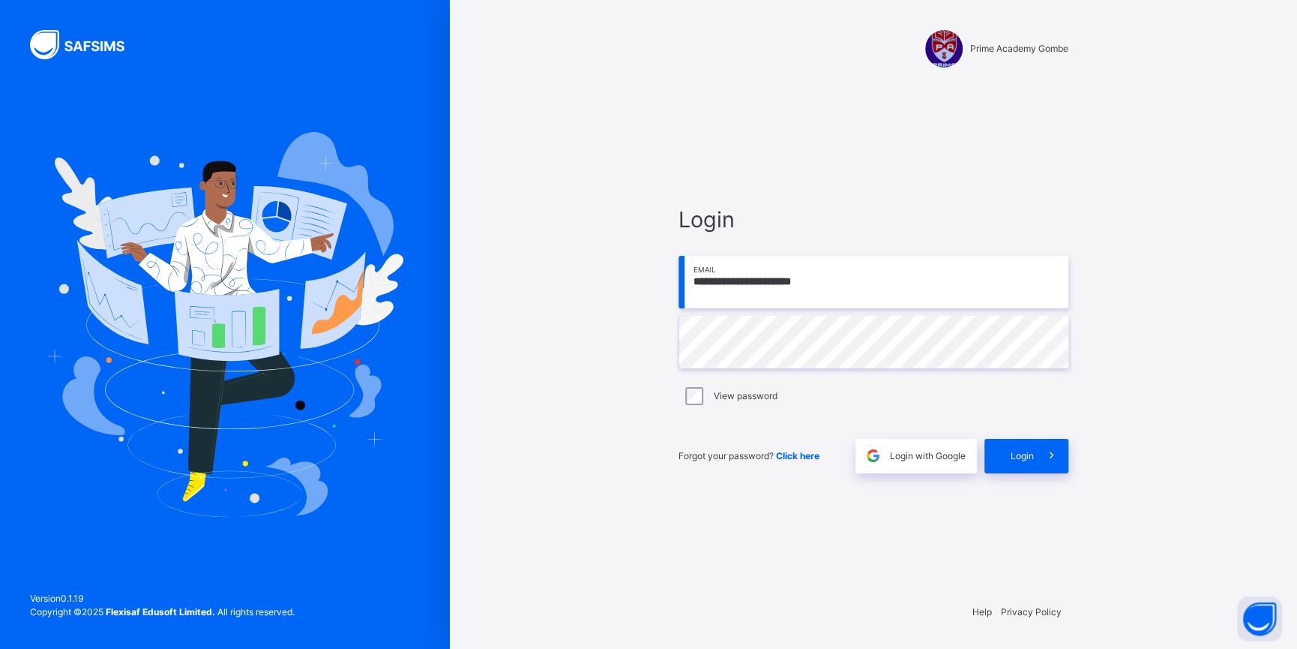
click at [876, 286] on input "**********" at bounding box center [874, 282] width 390 height 52
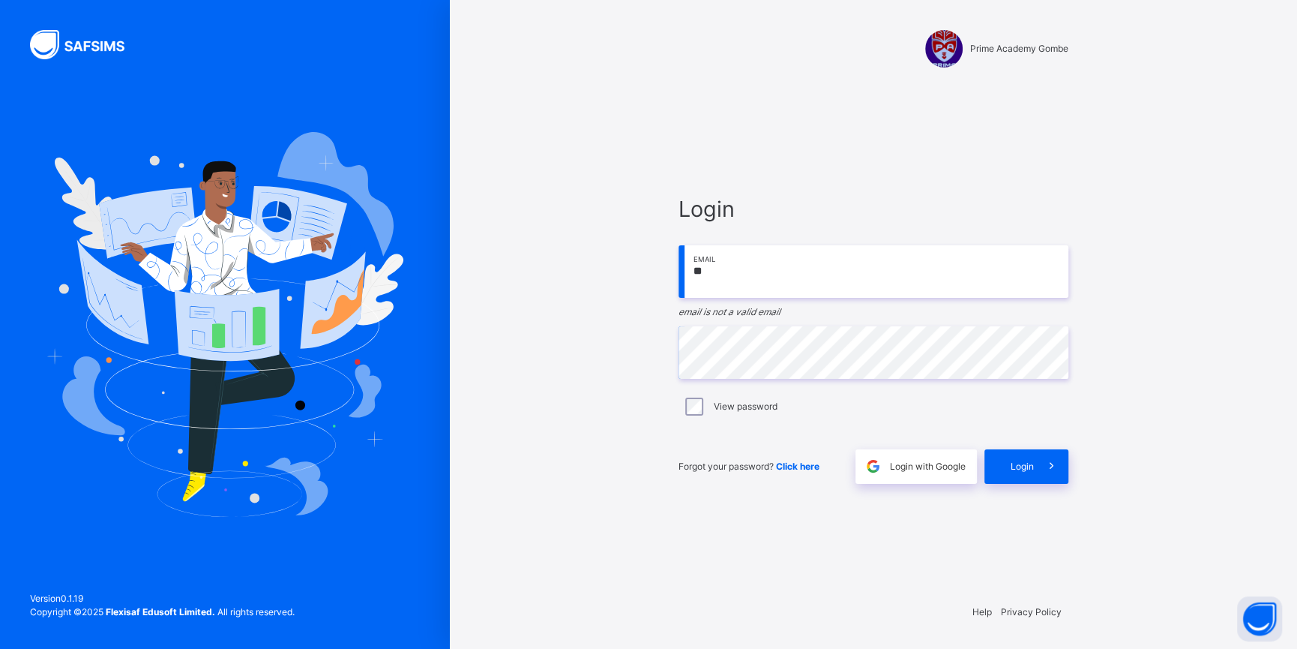
type input "*"
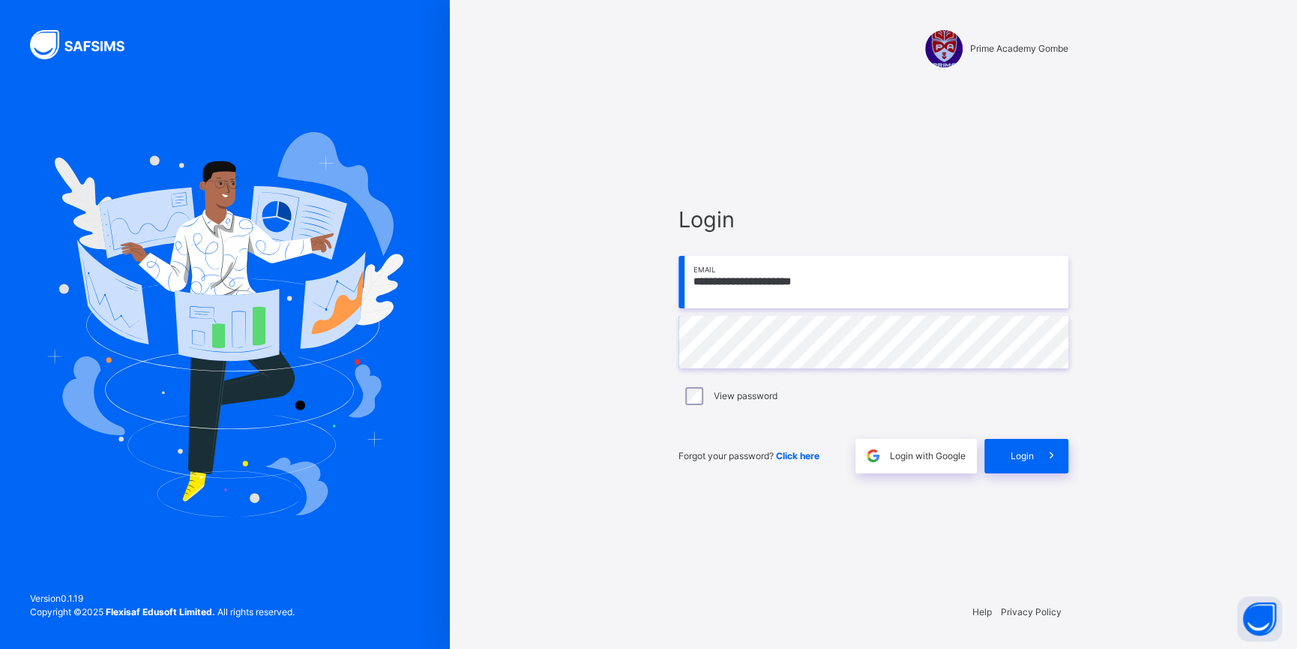
type input "**********"
click at [862, 285] on input "**********" at bounding box center [874, 279] width 390 height 52
type input "**********"
click at [1012, 448] on span "Login" at bounding box center [1022, 453] width 23 height 11
click at [825, 279] on input "**********" at bounding box center [874, 279] width 390 height 52
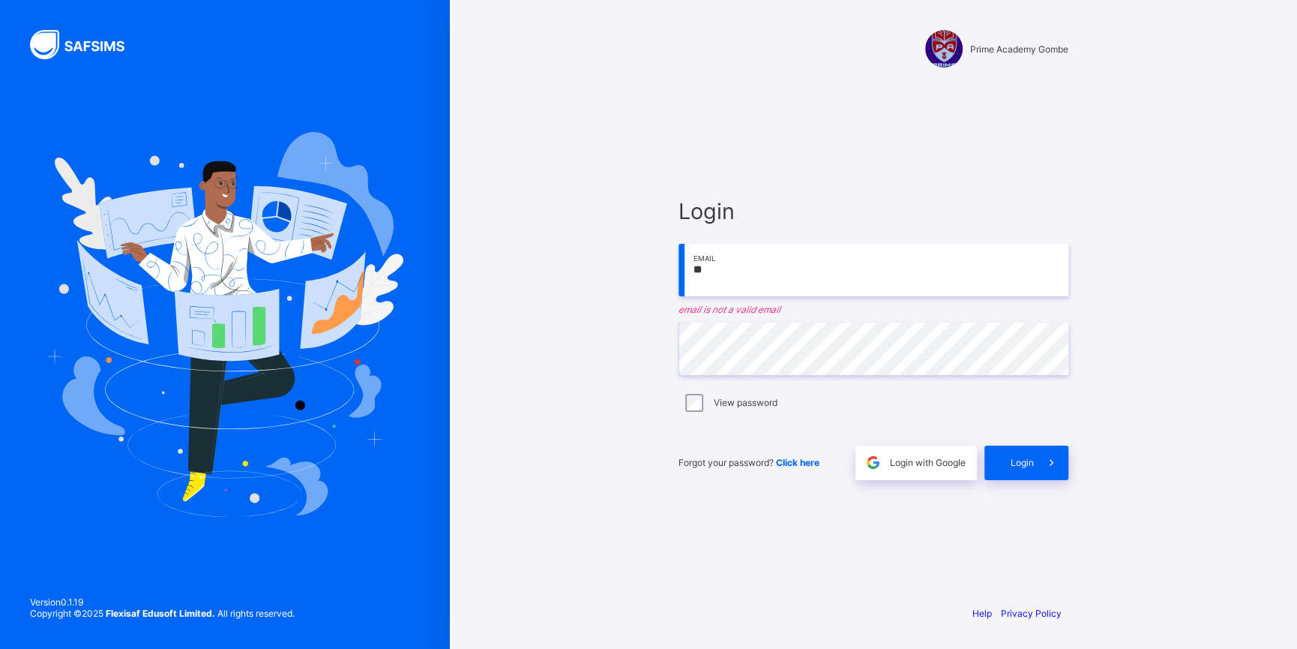
type input "*"
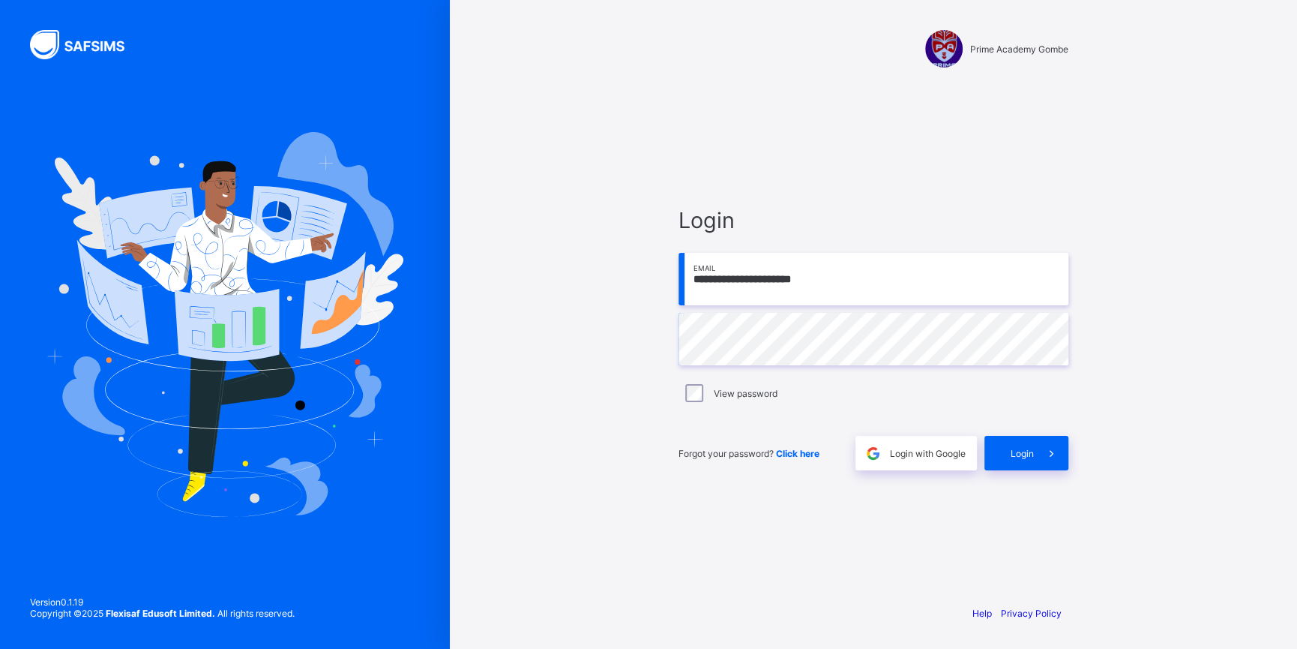
type input "**********"
